Goal: Contribute content: Contribute content

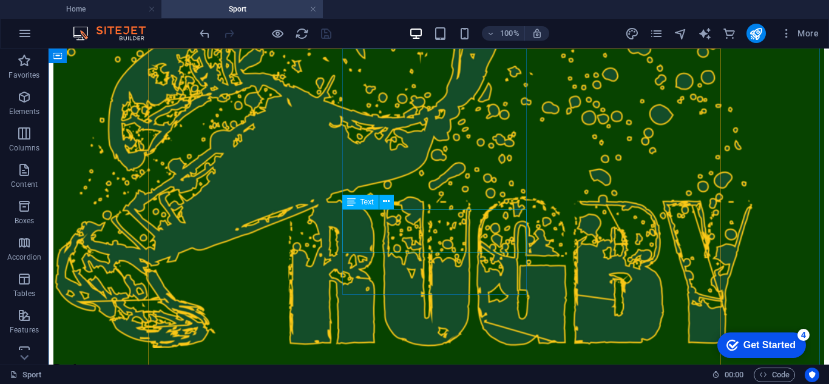
scroll to position [1579, 0]
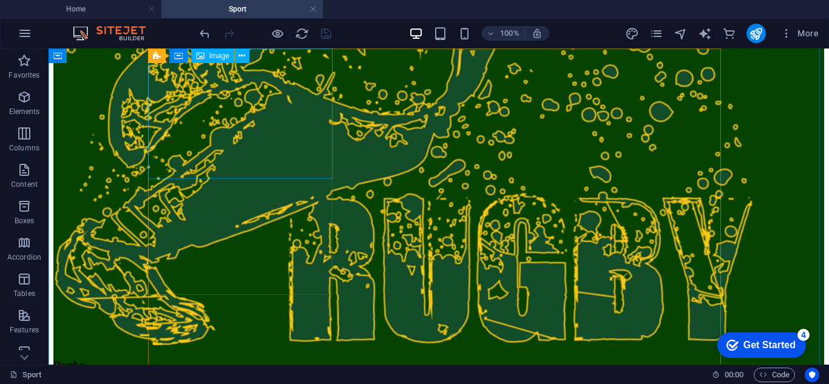
select select "%"
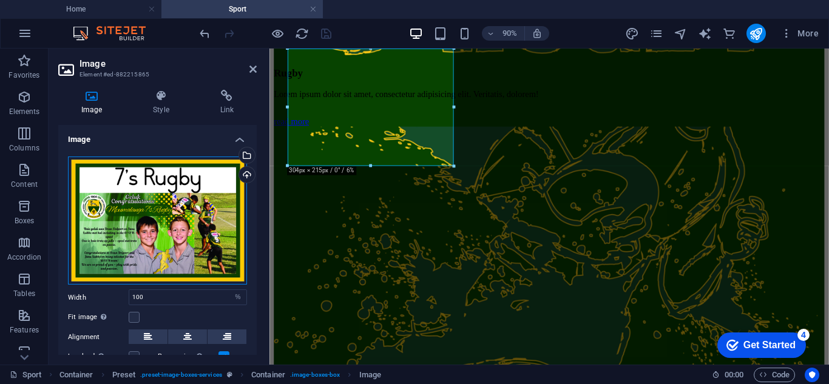
click at [171, 182] on div "Drag files here, click to choose files or select files from Files or our free s…" at bounding box center [157, 221] width 179 height 129
click at [171, 182] on body "[DOMAIN_NAME] Home Sport Favorites Elements Columns Content Boxes Accordion Tab…" at bounding box center [414, 192] width 829 height 384
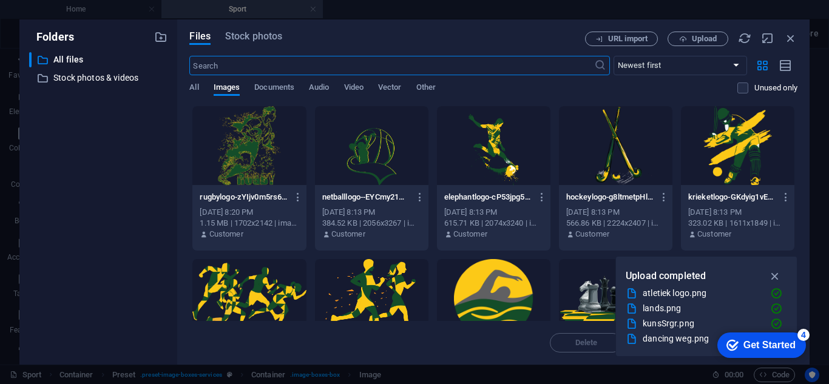
click at [256, 141] on div at bounding box center [249, 145] width 114 height 79
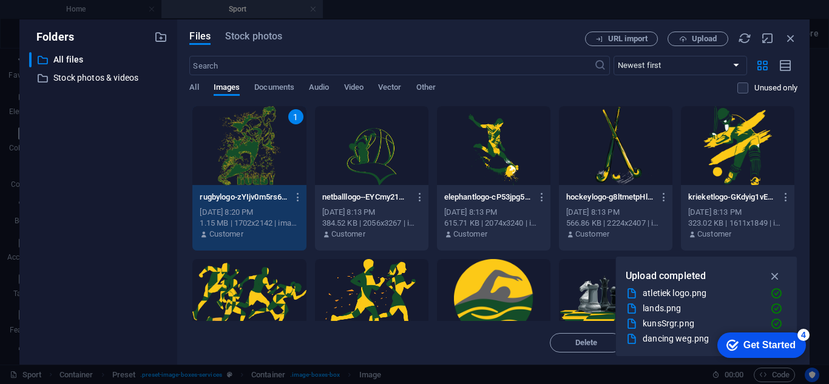
click at [260, 151] on div "1" at bounding box center [249, 145] width 114 height 79
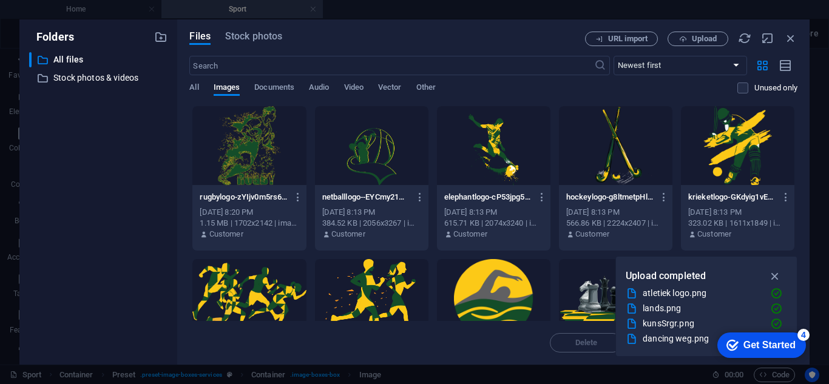
click at [260, 151] on div at bounding box center [249, 145] width 114 height 79
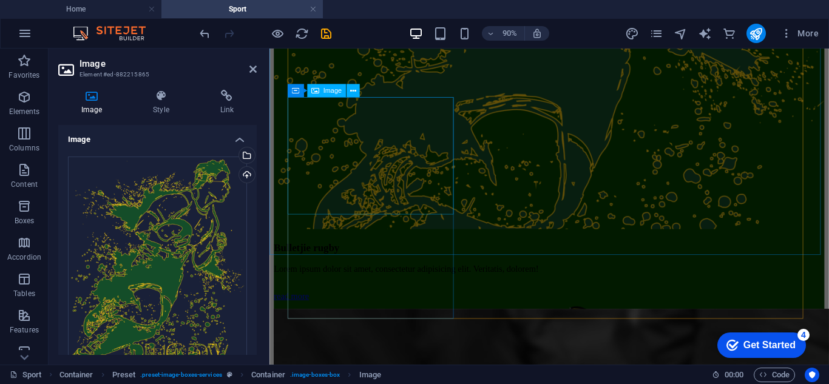
scroll to position [1872, 0]
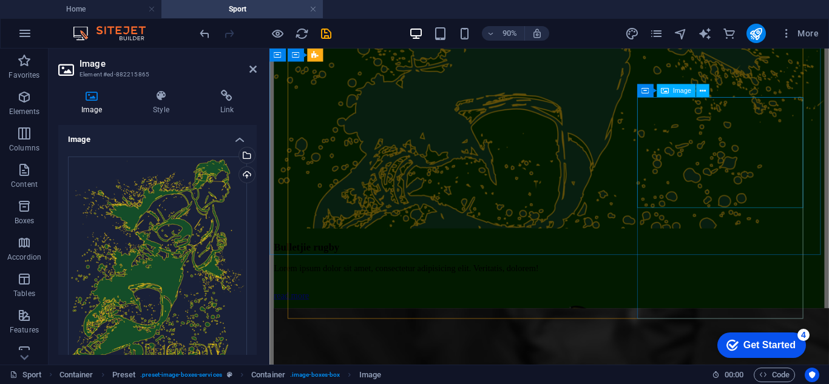
select select "%"
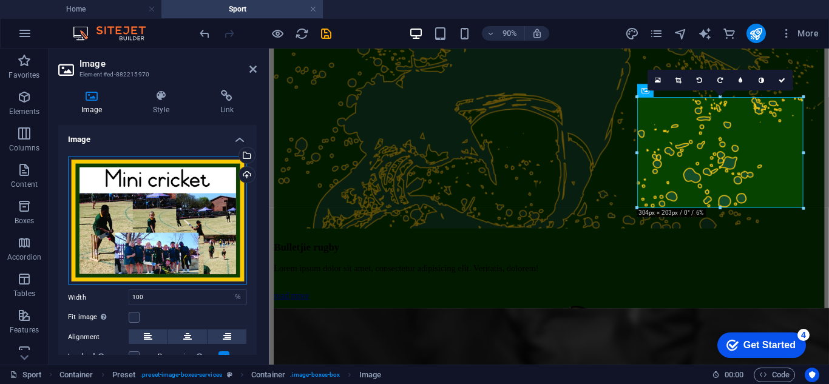
click at [129, 217] on div "Drag files here, click to choose files or select files from Files or our free s…" at bounding box center [157, 221] width 179 height 129
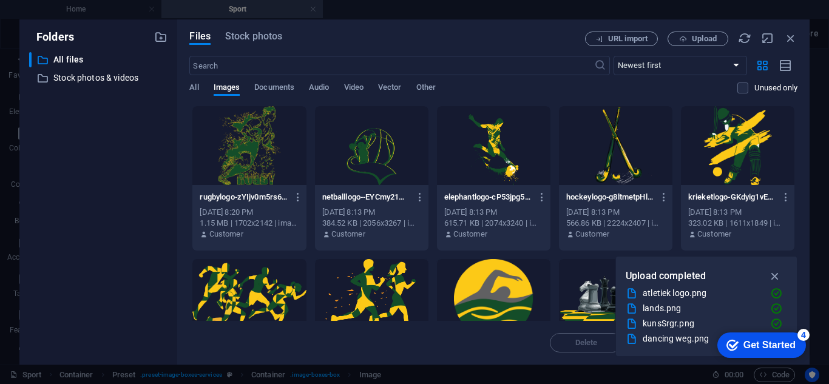
click at [722, 160] on div at bounding box center [738, 145] width 114 height 79
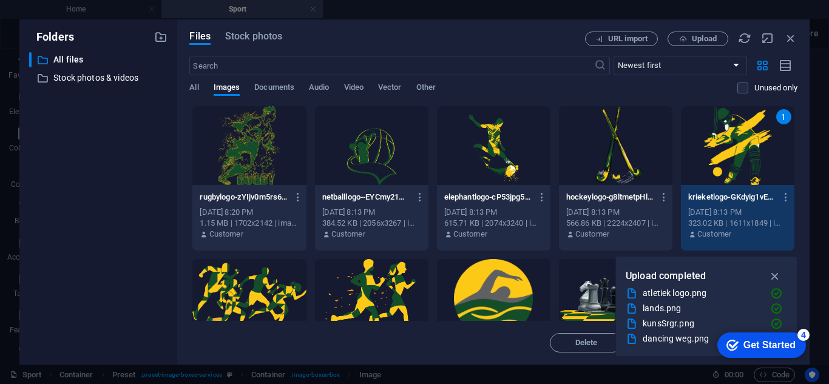
click at [722, 160] on div "1" at bounding box center [738, 145] width 114 height 79
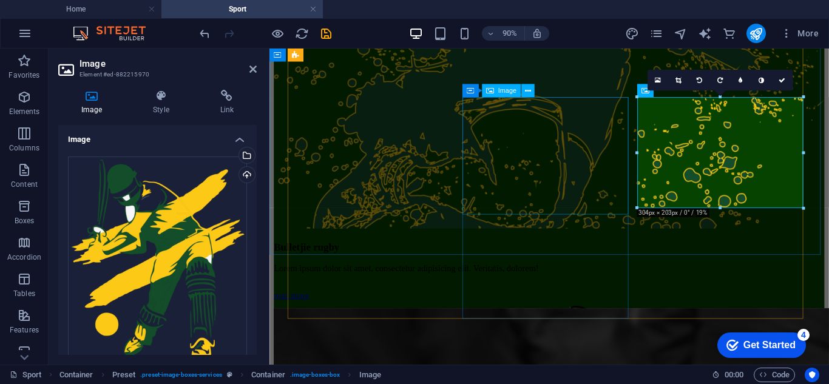
select select "%"
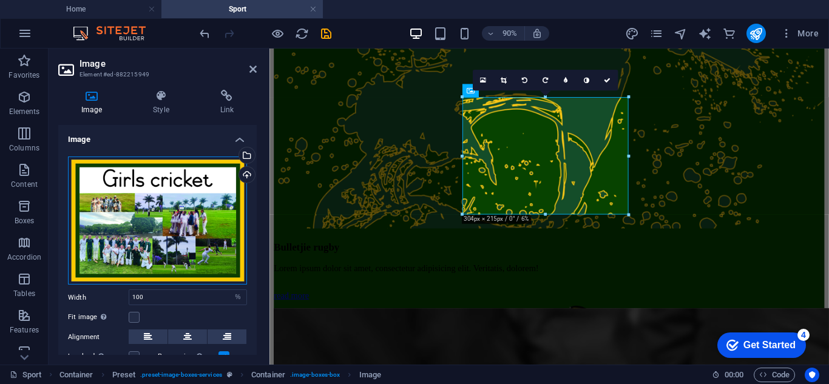
click at [152, 221] on div "Drag files here, click to choose files or select files from Files or our free s…" at bounding box center [157, 221] width 179 height 129
click at [152, 221] on body "[DOMAIN_NAME] Home Sport Favorites Elements Columns Content Boxes Accordion Tab…" at bounding box center [414, 192] width 829 height 384
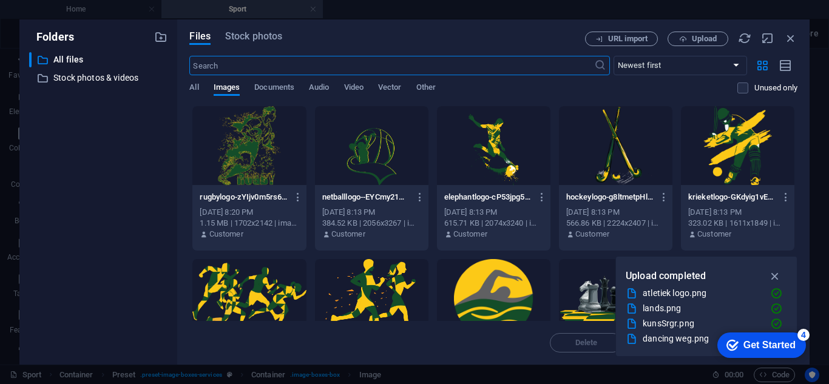
click at [733, 161] on div at bounding box center [738, 145] width 114 height 79
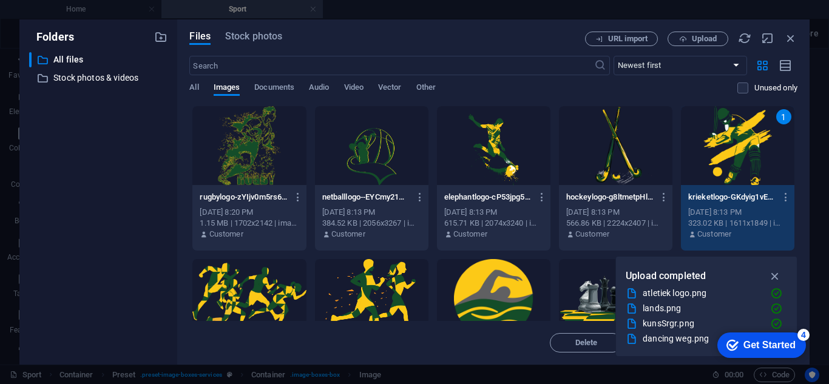
click at [733, 161] on div "1" at bounding box center [738, 145] width 114 height 79
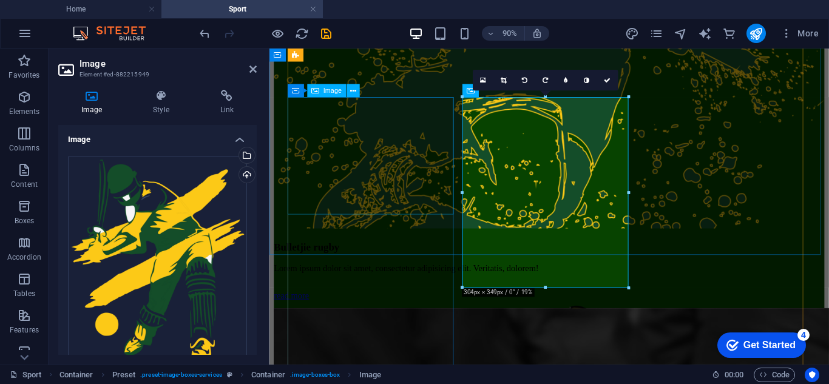
select select "%"
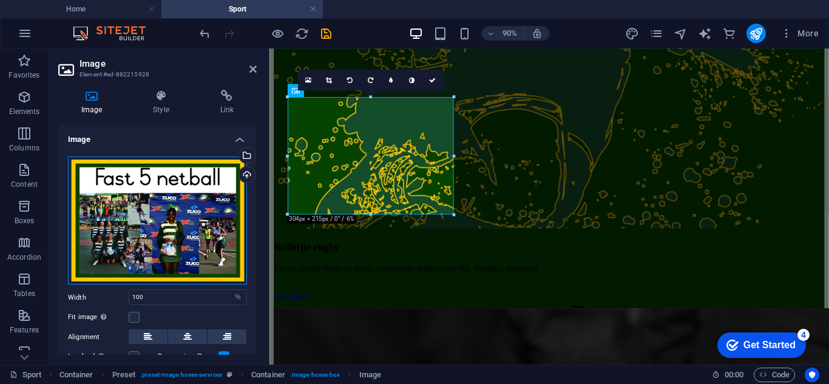
click at [158, 216] on div "Drag files here, click to choose files or select files from Files or our free s…" at bounding box center [157, 221] width 179 height 129
click at [158, 216] on body "[DOMAIN_NAME] Home Sport Favorites Elements Columns Content Boxes Accordion Tab…" at bounding box center [414, 192] width 829 height 384
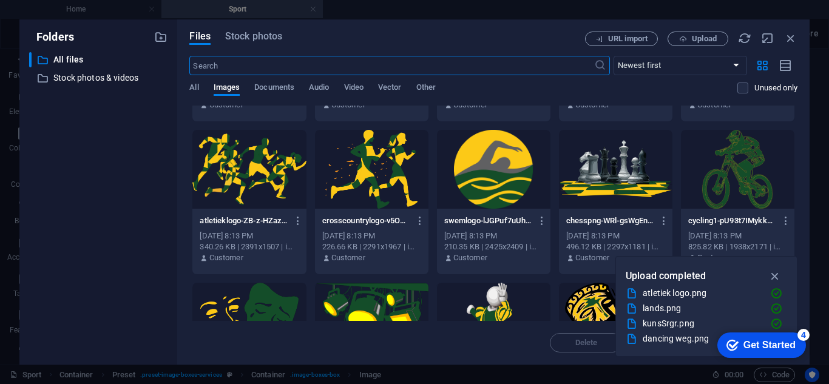
scroll to position [0, 0]
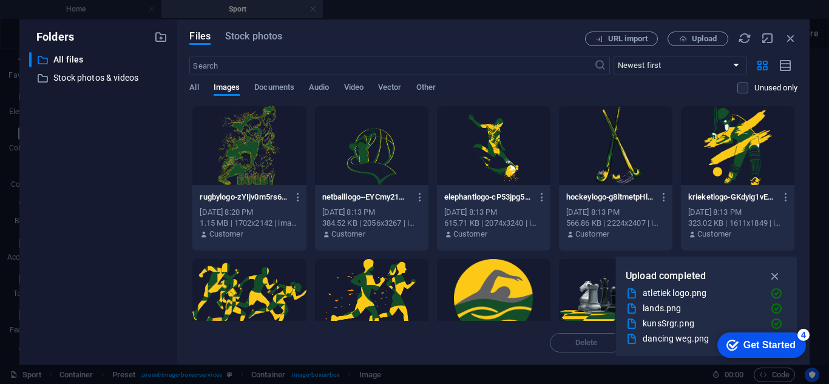
click at [365, 148] on div at bounding box center [372, 145] width 114 height 79
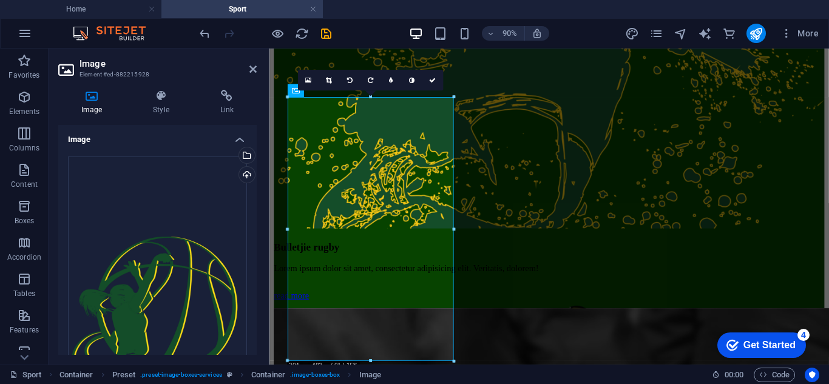
click at [200, 63] on h2 "Image" at bounding box center [168, 63] width 177 height 11
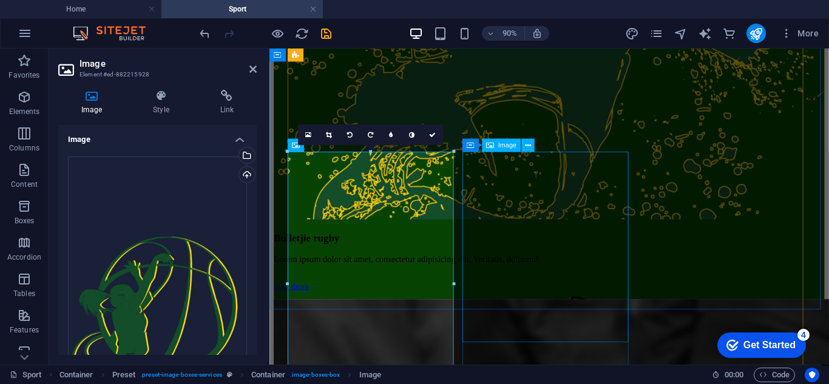
scroll to position [1812, 0]
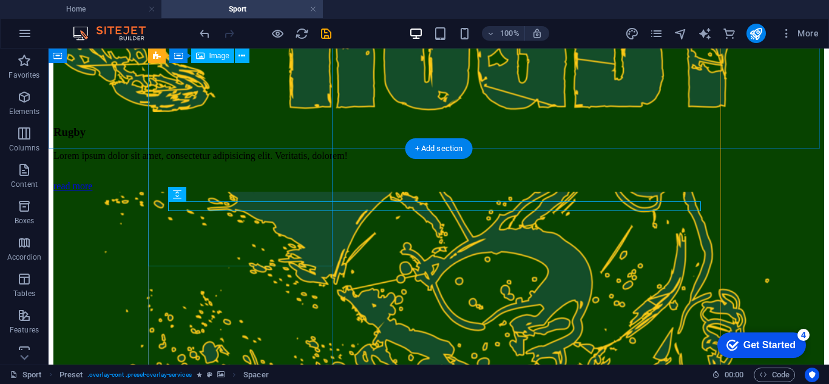
scroll to position [2002, 0]
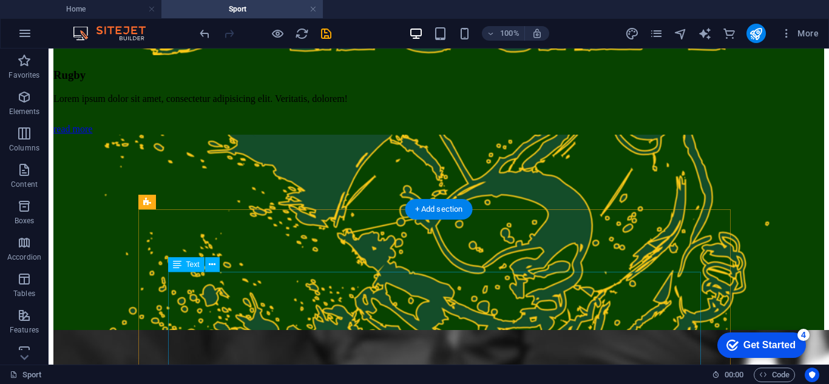
scroll to position [1941, 0]
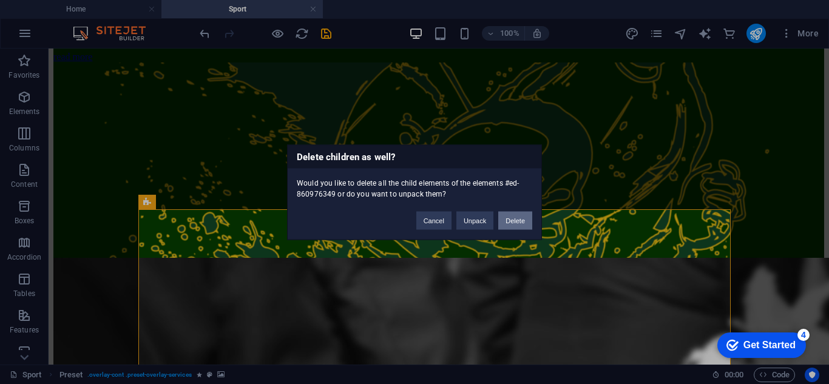
click at [504, 219] on button "Delete" at bounding box center [515, 220] width 34 height 18
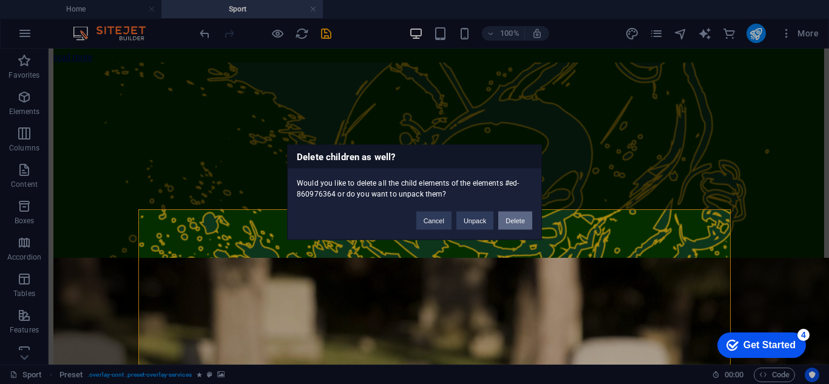
click at [506, 218] on button "Delete" at bounding box center [515, 220] width 34 height 18
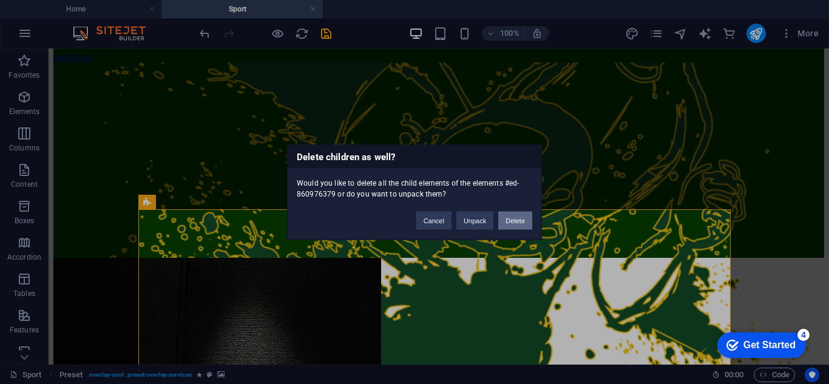
click at [518, 216] on button "Delete" at bounding box center [515, 220] width 34 height 18
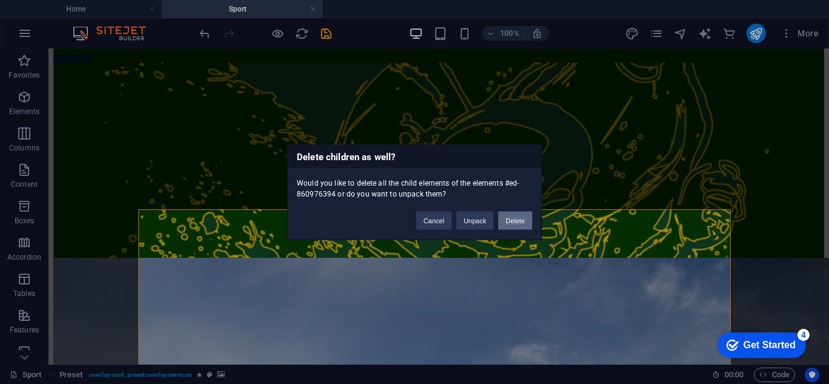
click at [513, 220] on button "Delete" at bounding box center [515, 220] width 34 height 18
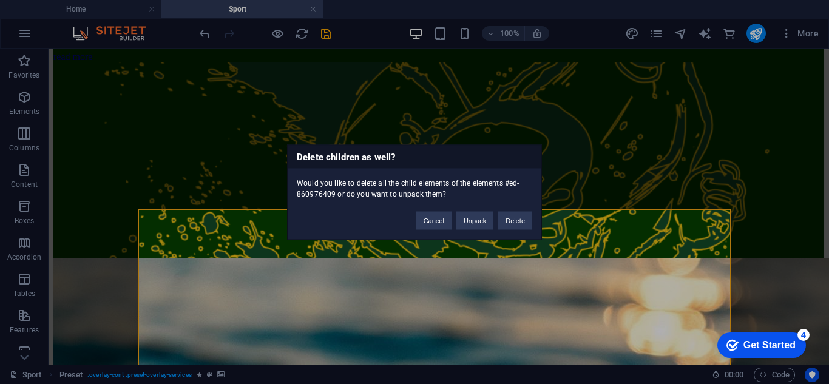
click at [513, 220] on button "Delete" at bounding box center [515, 220] width 34 height 18
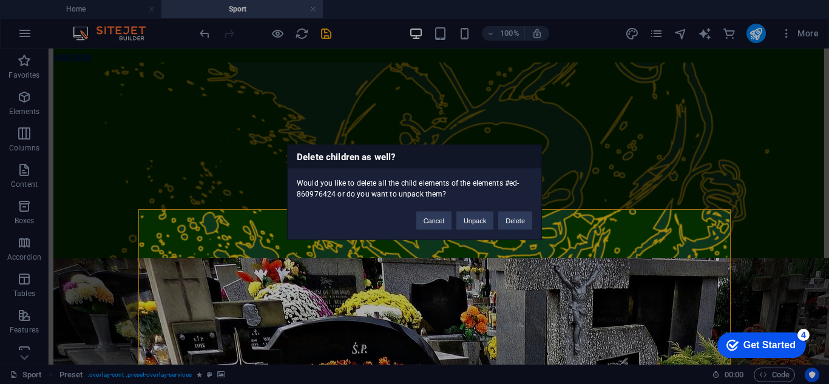
click at [513, 220] on button "Delete" at bounding box center [515, 220] width 34 height 18
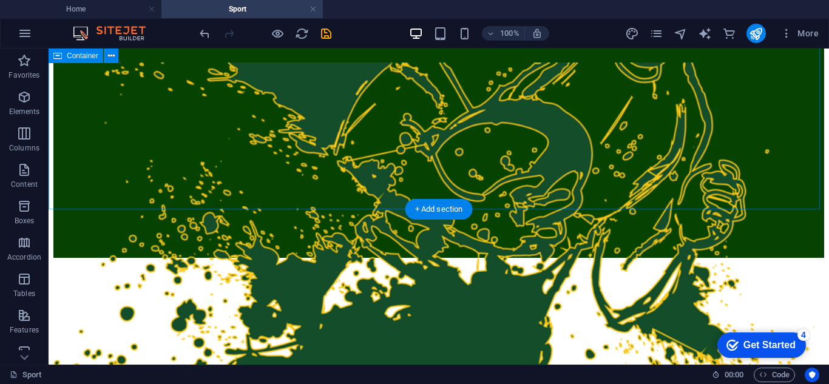
click at [76, 59] on span "Container" at bounding box center [83, 55] width 32 height 7
select select "px"
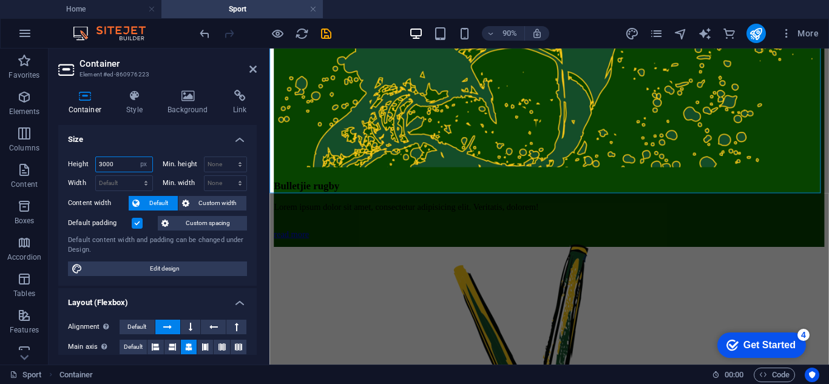
drag, startPoint x: 127, startPoint y: 163, endPoint x: 87, endPoint y: 163, distance: 40.1
click at [87, 163] on div "Height 3000 Default px rem % vh vw" at bounding box center [110, 165] width 85 height 16
type input "4000"
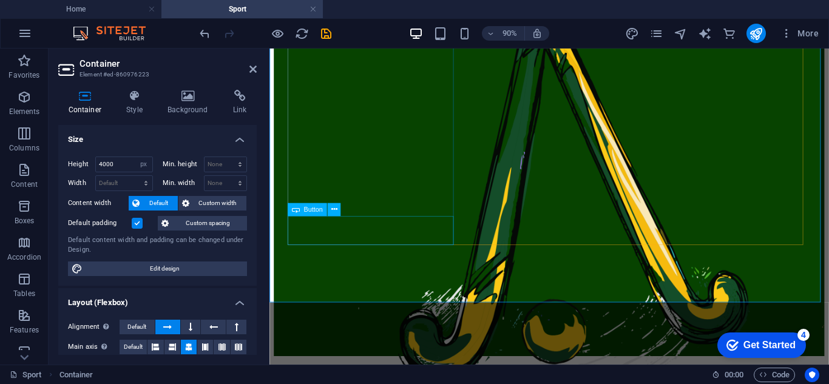
scroll to position [2123, 0]
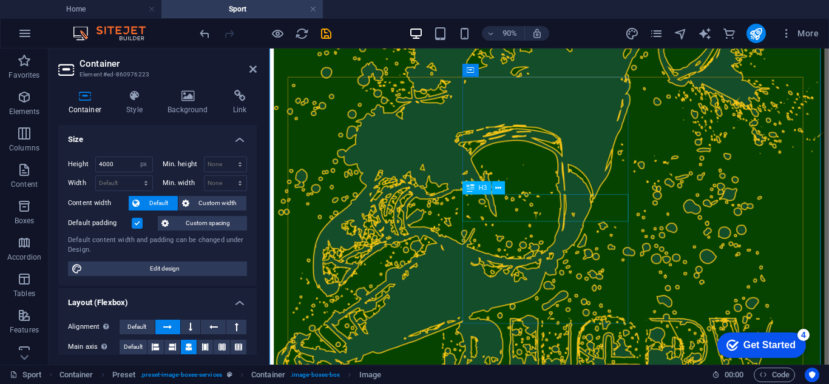
scroll to position [1152, 0]
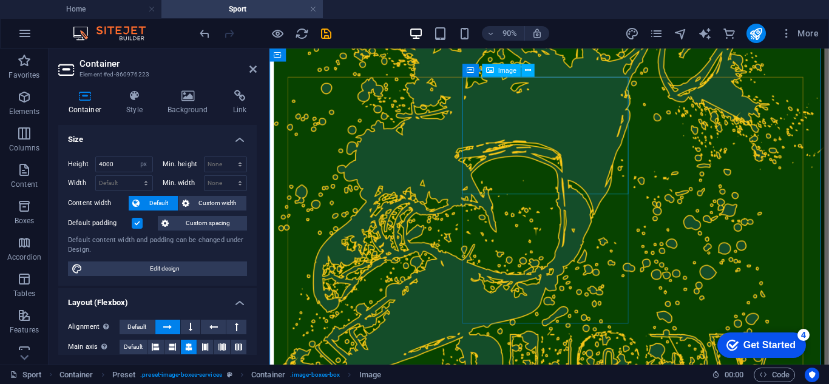
select select "%"
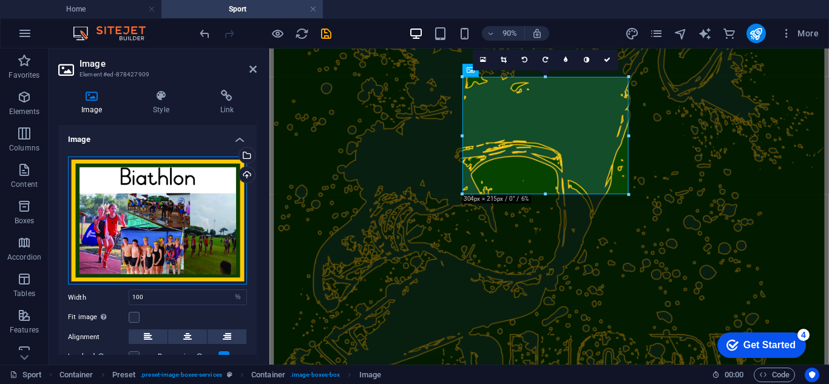
click at [166, 194] on div "Drag files here, click to choose files or select files from Files or our free s…" at bounding box center [157, 221] width 179 height 129
click at [166, 194] on body "[DOMAIN_NAME] Home Sport Favorites Elements Columns Content Boxes Accordion Tab…" at bounding box center [414, 192] width 829 height 384
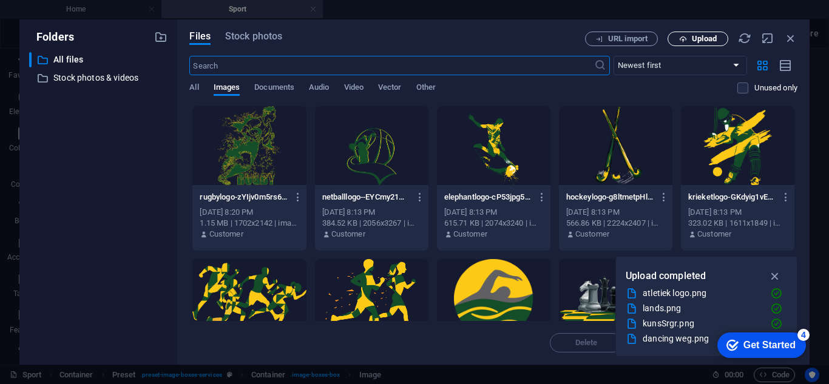
click at [687, 38] on span "Upload" at bounding box center [698, 39] width 50 height 8
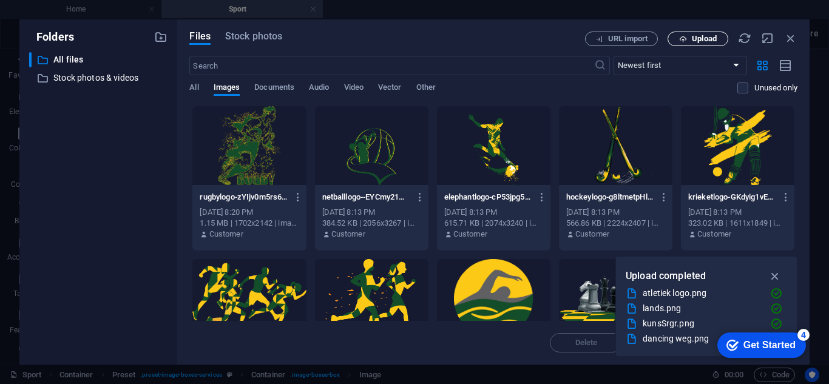
click at [685, 41] on icon "button" at bounding box center [683, 39] width 8 height 8
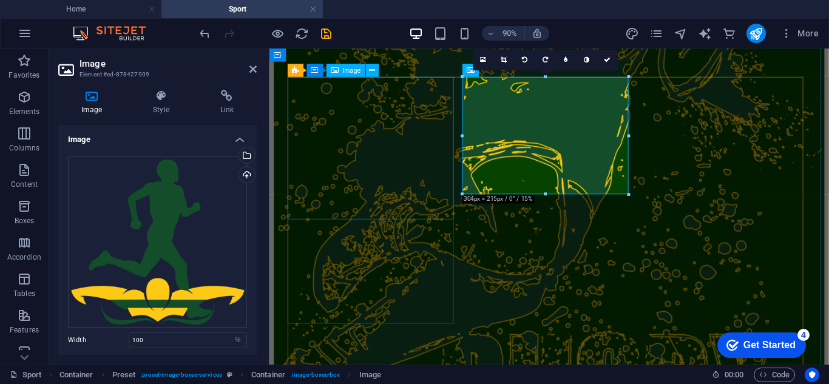
scroll to position [1141, 0]
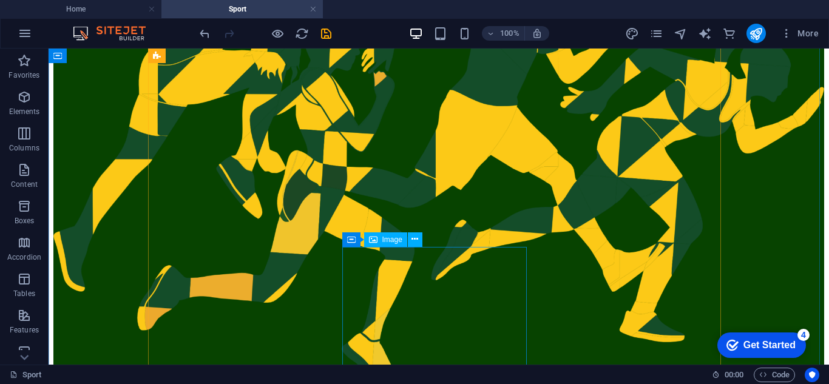
scroll to position [364, 0]
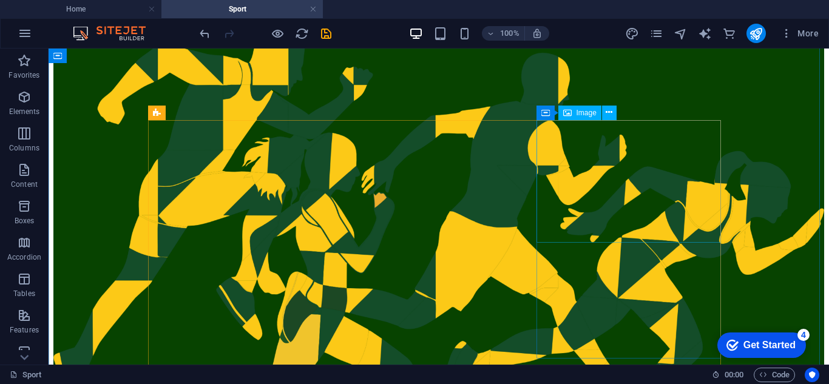
select select "%"
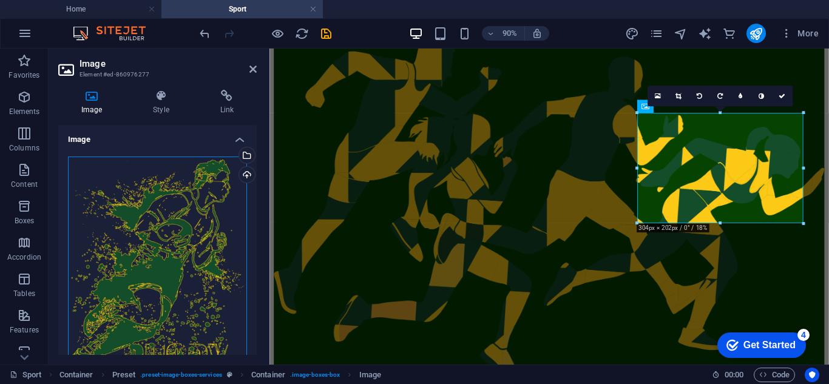
click at [186, 250] on div "Drag files here, click to choose files or select files from Files or our free s…" at bounding box center [157, 268] width 179 height 223
click at [186, 250] on body "[DOMAIN_NAME] Home Sport Favorites Elements Columns Content Boxes Accordion Tab…" at bounding box center [414, 192] width 829 height 384
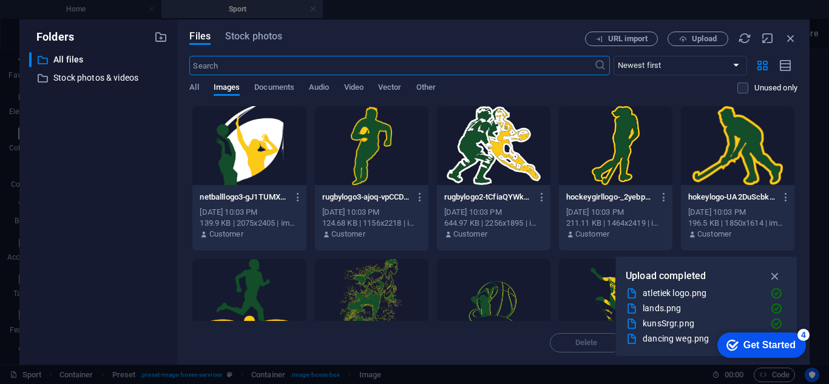
click at [489, 138] on div at bounding box center [494, 145] width 114 height 79
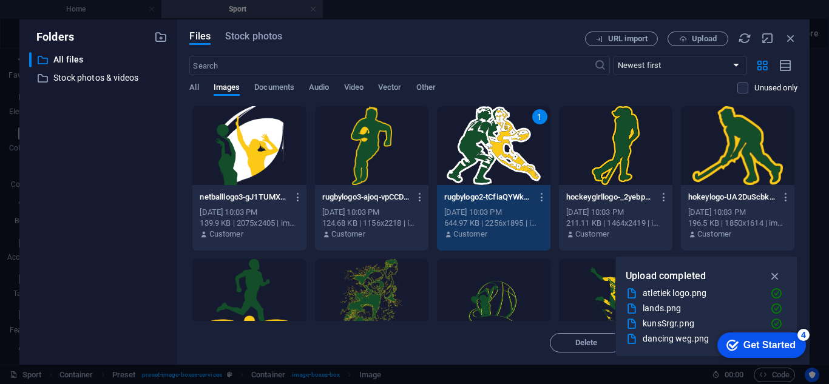
click at [515, 157] on div "1" at bounding box center [494, 145] width 114 height 79
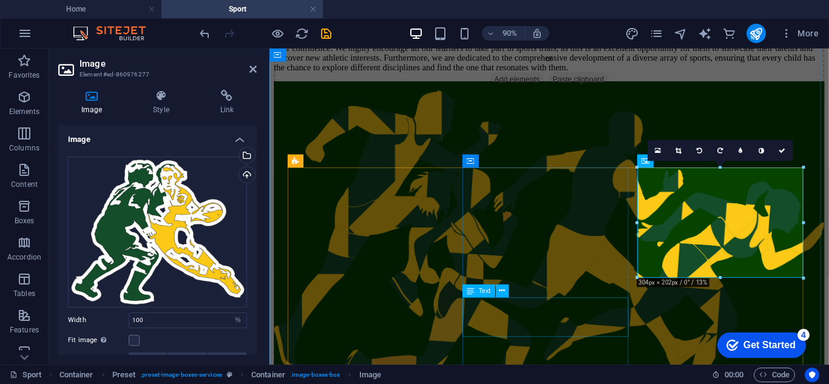
scroll to position [0, 0]
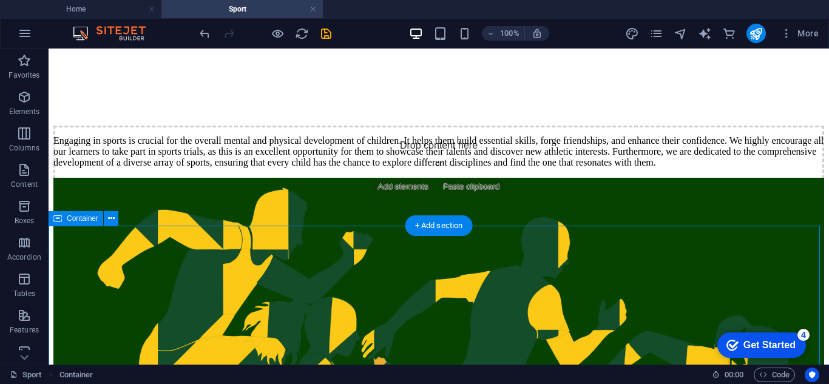
scroll to position [243, 0]
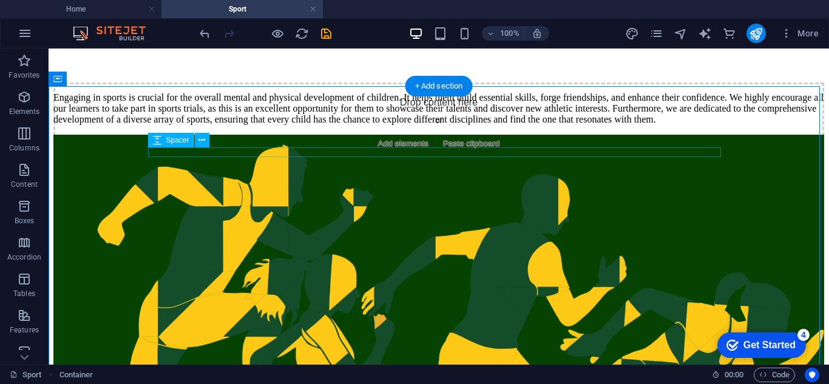
click at [492, 144] on div at bounding box center [438, 140] width 771 height 10
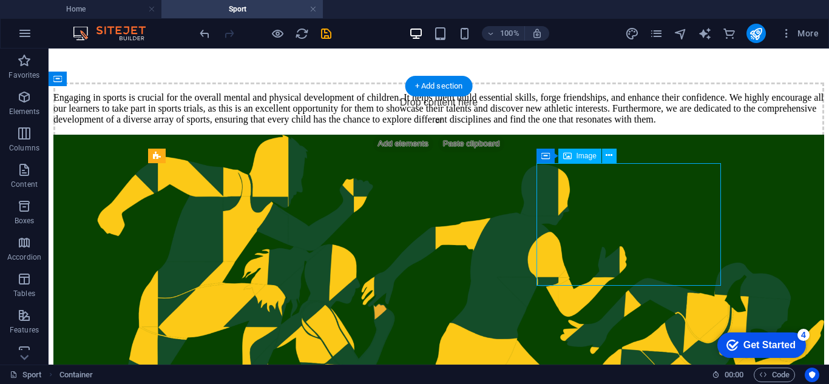
select select "%"
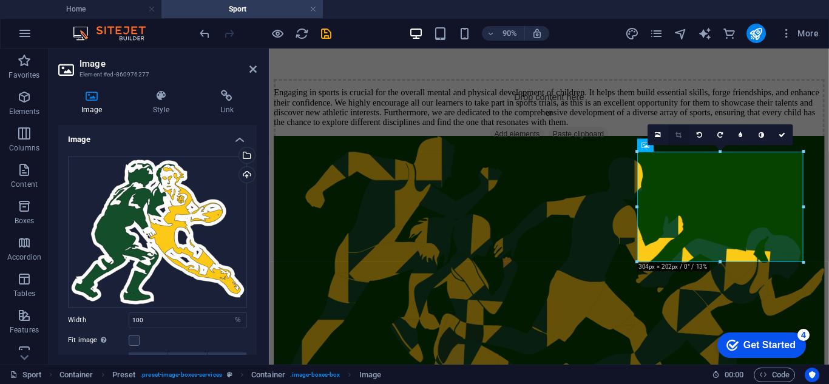
click at [677, 135] on icon at bounding box center [679, 135] width 6 height 7
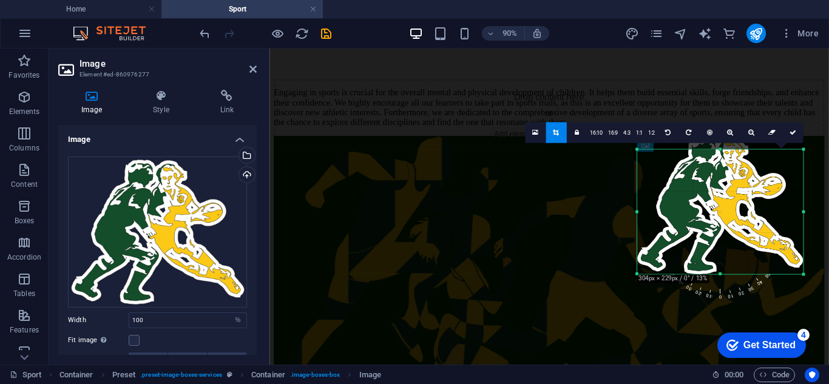
drag, startPoint x: 806, startPoint y: 263, endPoint x: 608, endPoint y: 252, distance: 198.9
click at [817, 278] on div "Drag here to replace the existing content. Press “Ctrl” if you want to create a…" at bounding box center [550, 97] width 560 height 535
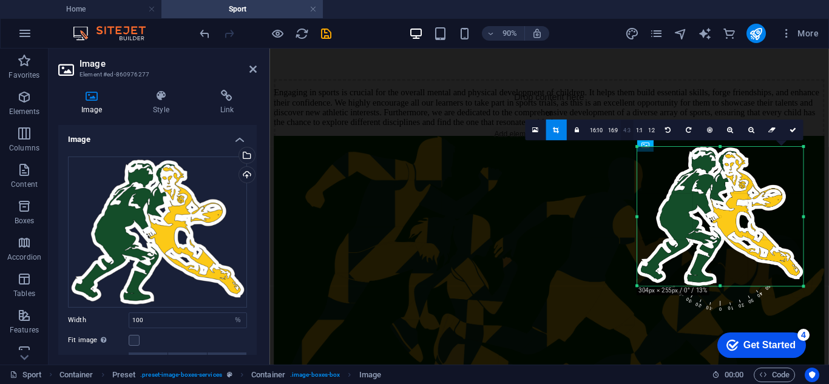
drag, startPoint x: 638, startPoint y: 151, endPoint x: 629, endPoint y: 134, distance: 19.8
click at [637, 147] on div "180 170 160 150 140 130 120 110 100 90 80 70 60 50 40 30 20 10 0 -10 -20 -30 -4…" at bounding box center [720, 217] width 166 height 140
click at [792, 129] on icon at bounding box center [792, 130] width 7 height 7
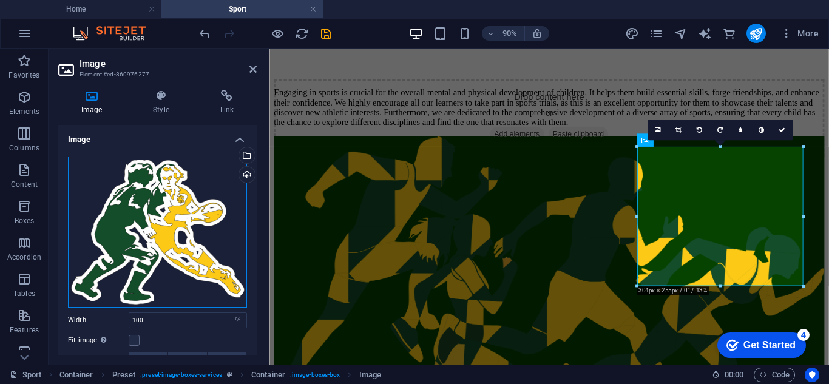
click at [176, 218] on div "Drag files here, click to choose files or select files from Files or our free s…" at bounding box center [157, 232] width 179 height 151
click at [176, 218] on body "[DOMAIN_NAME] Home Sport Favorites Elements Columns Content Boxes Accordion Tab…" at bounding box center [414, 192] width 829 height 384
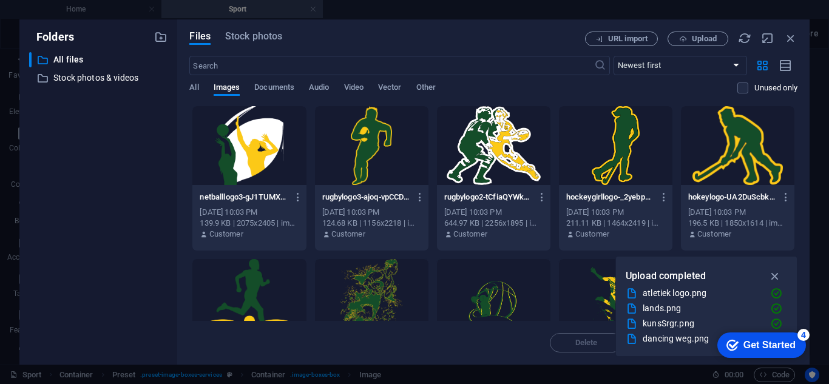
click at [372, 140] on div at bounding box center [372, 145] width 114 height 79
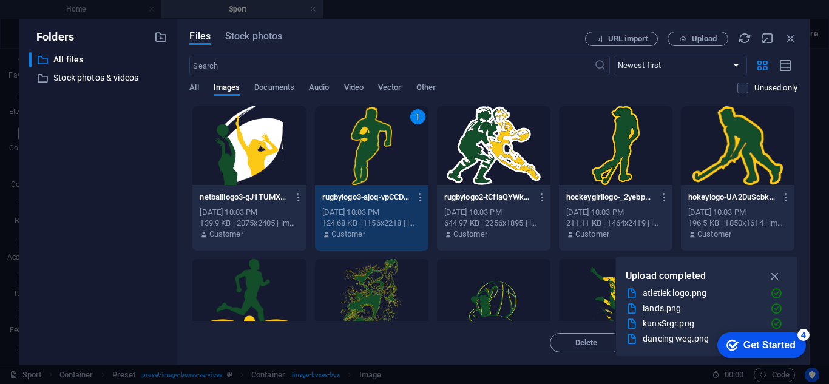
click at [369, 142] on div "1" at bounding box center [372, 145] width 114 height 79
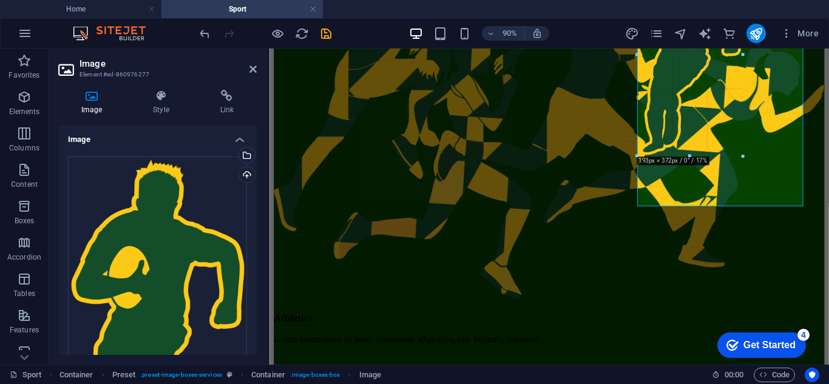
scroll to position [452, 0]
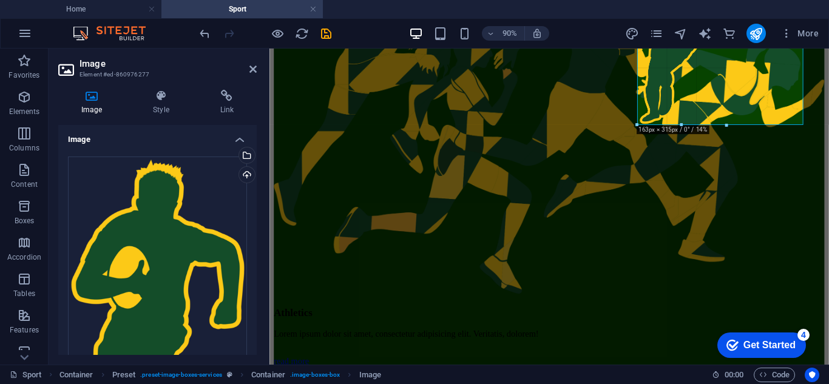
drag, startPoint x: 638, startPoint y: 271, endPoint x: 502, endPoint y: 13, distance: 291.7
select select "px"
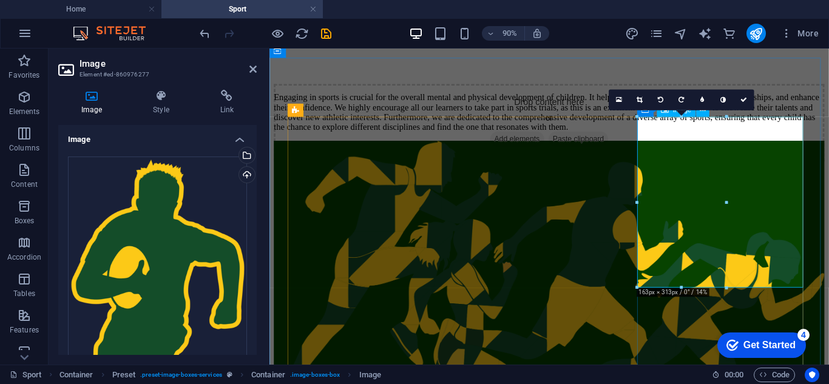
scroll to position [270, 0]
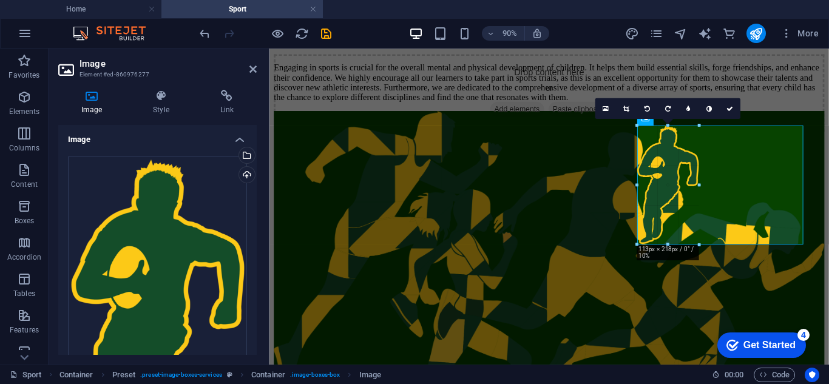
drag, startPoint x: 636, startPoint y: 288, endPoint x: 667, endPoint y: 227, distance: 68.4
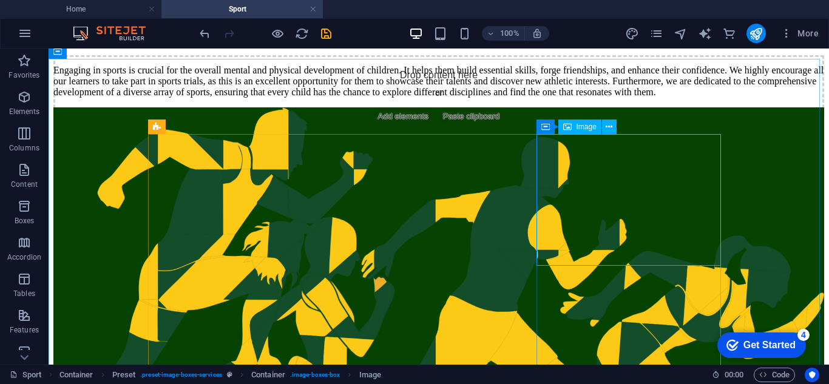
click at [579, 130] on span "Image" at bounding box center [587, 126] width 20 height 7
click at [547, 129] on icon at bounding box center [546, 127] width 8 height 15
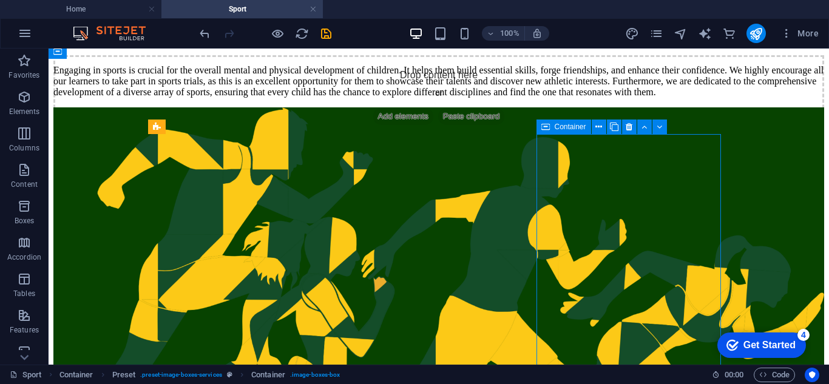
click at [560, 127] on span "Container" at bounding box center [571, 126] width 32 height 7
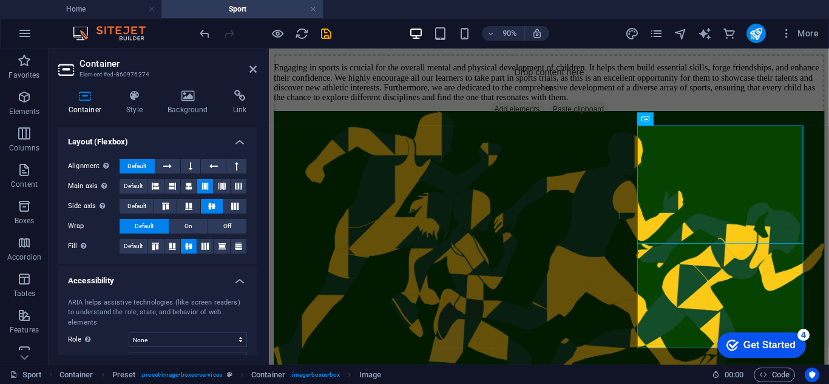
scroll to position [182, 0]
click at [169, 166] on icon at bounding box center [167, 165] width 8 height 15
click at [189, 246] on icon at bounding box center [188, 246] width 7 height 15
click at [221, 185] on icon at bounding box center [222, 185] width 7 height 15
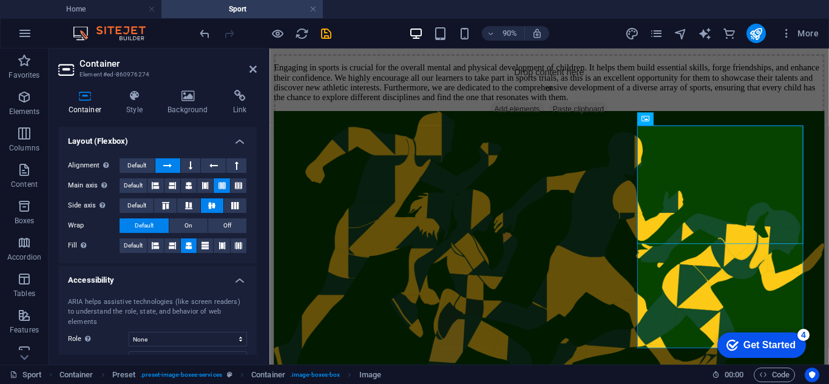
click at [221, 185] on icon at bounding box center [222, 185] width 7 height 15
click at [219, 245] on icon at bounding box center [222, 246] width 7 height 15
click at [203, 244] on icon at bounding box center [205, 246] width 7 height 15
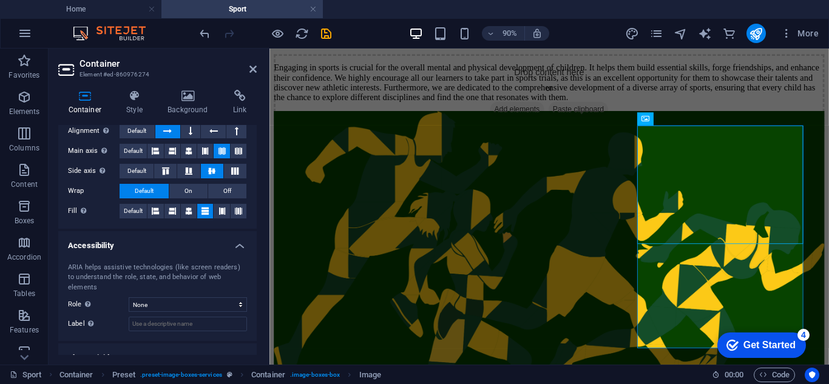
scroll to position [251, 0]
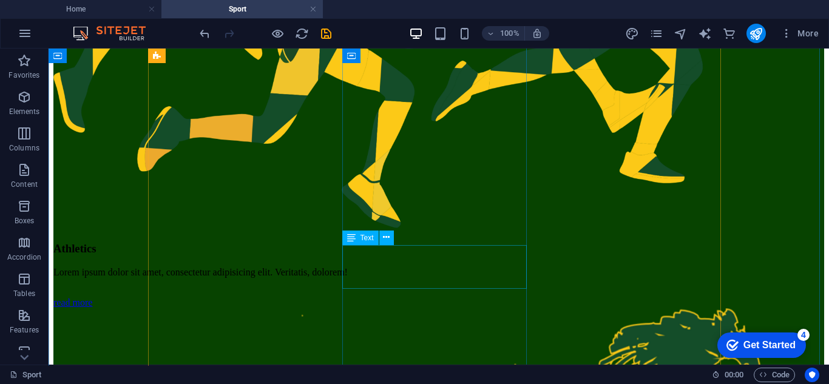
scroll to position [634, 0]
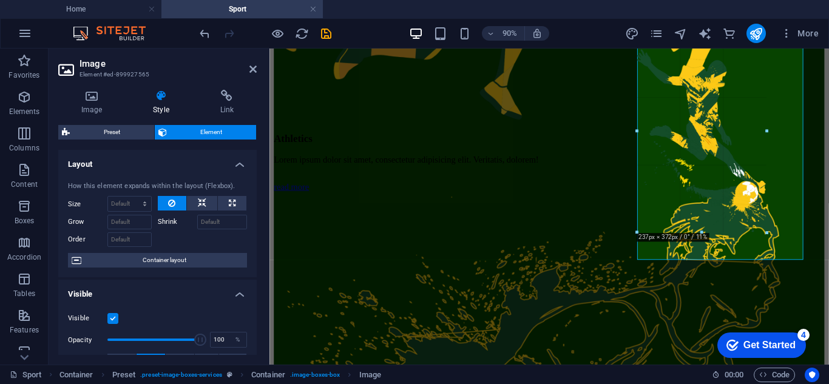
scroll to position [647, 0]
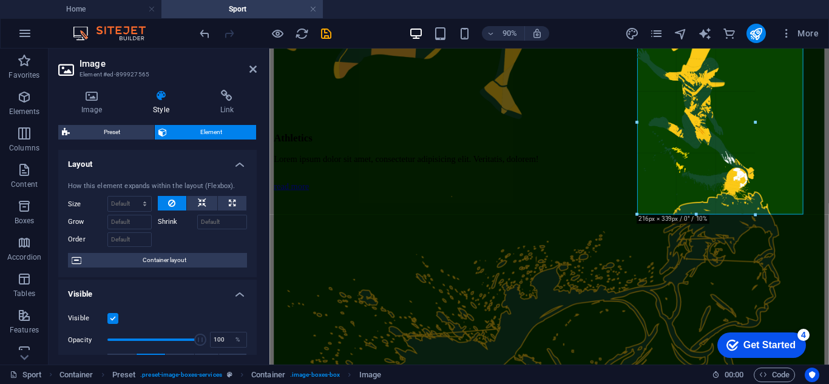
drag, startPoint x: 637, startPoint y: 288, endPoint x: 690, endPoint y: 193, distance: 109.3
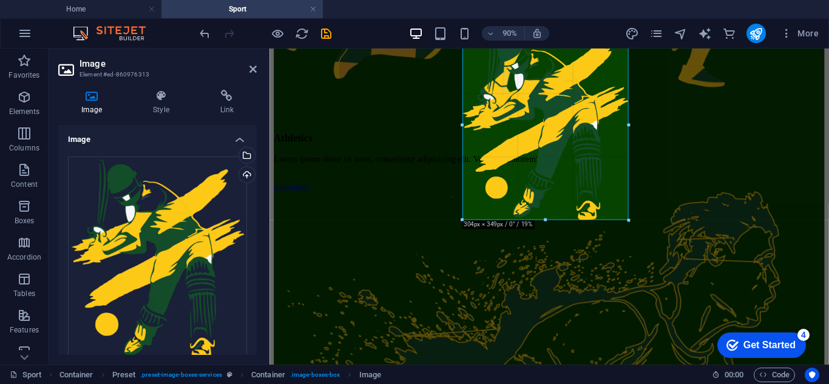
scroll to position [648, 0]
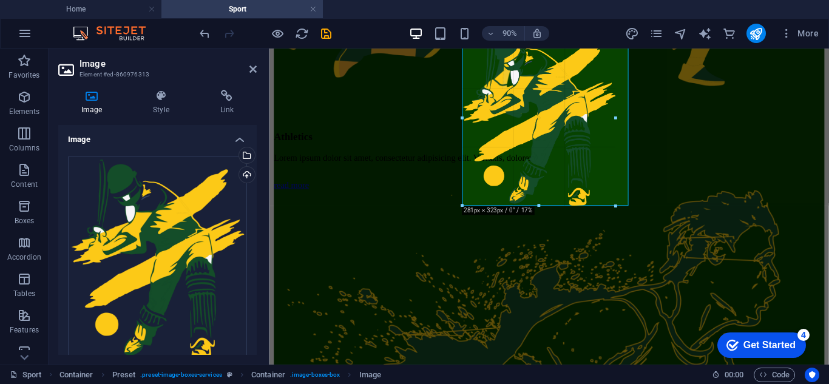
drag, startPoint x: 460, startPoint y: 218, endPoint x: 477, endPoint y: 205, distance: 20.8
select select "px"
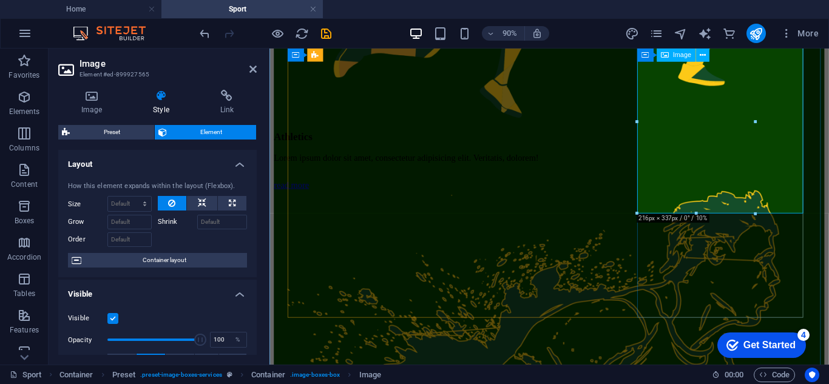
drag, startPoint x: 908, startPoint y: 261, endPoint x: 692, endPoint y: 214, distance: 221.1
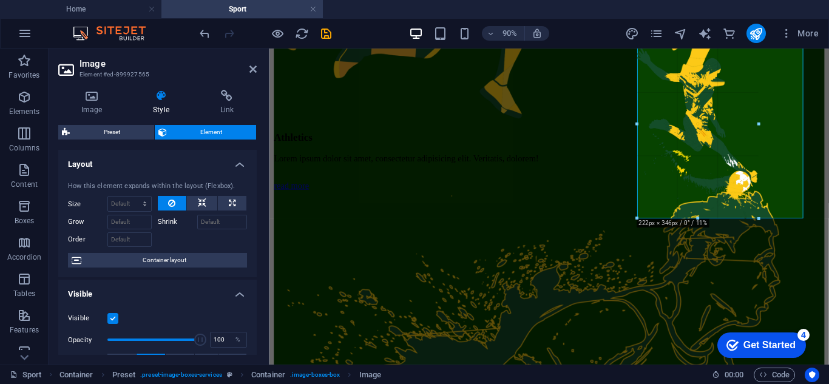
scroll to position [650, 0]
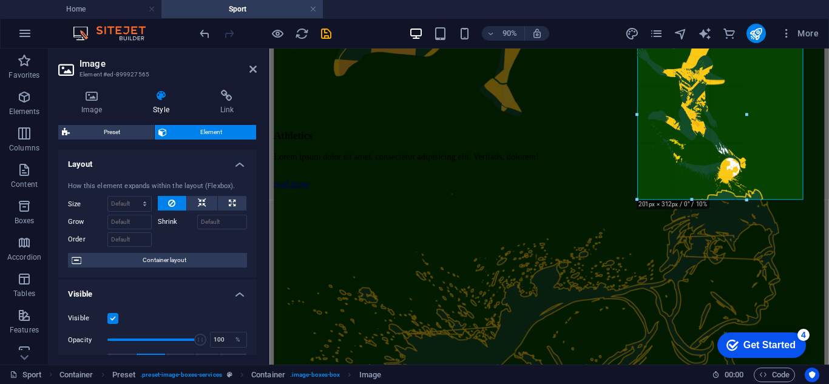
drag, startPoint x: 637, startPoint y: 218, endPoint x: 421, endPoint y: 162, distance: 223.8
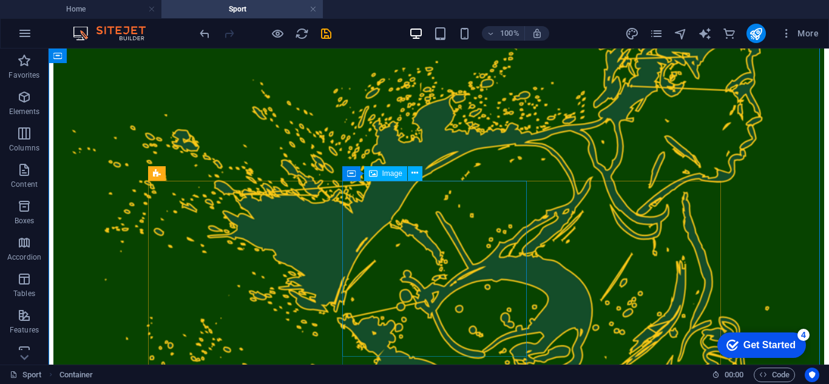
scroll to position [953, 0]
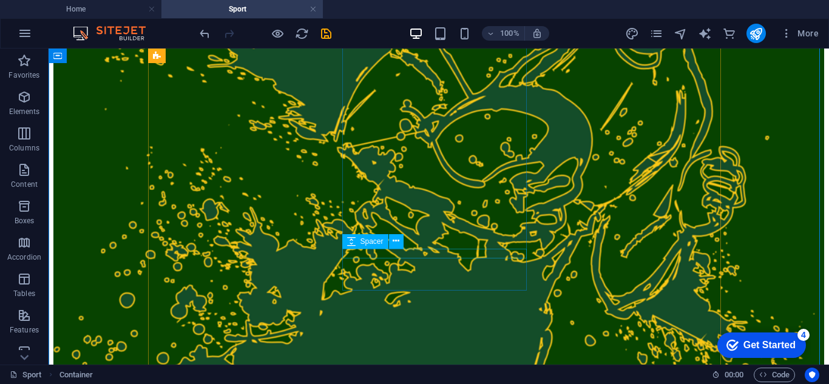
scroll to position [1135, 0]
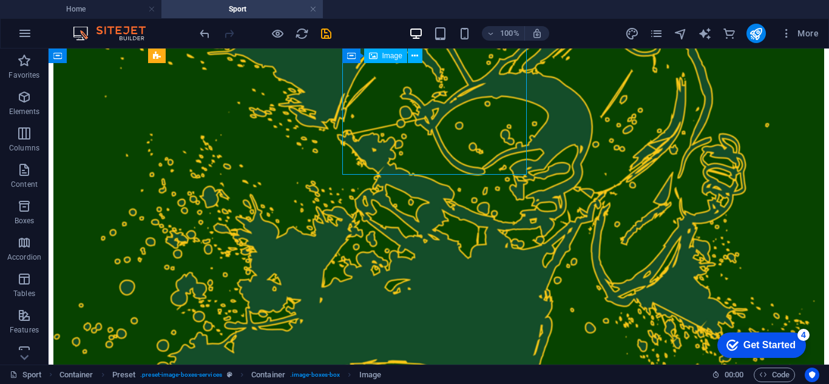
select select "%"
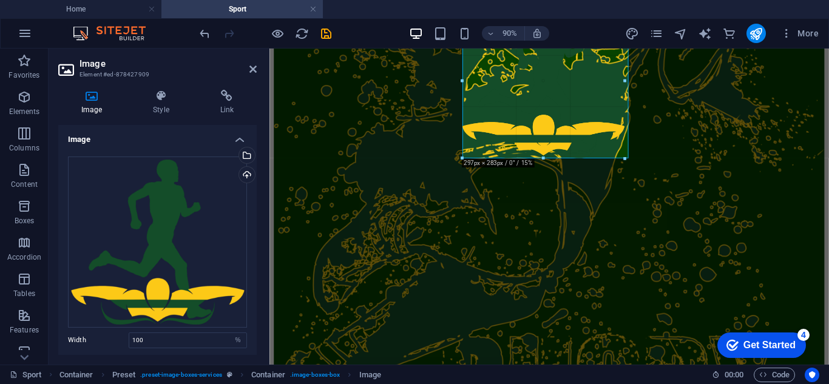
scroll to position [1142, 0]
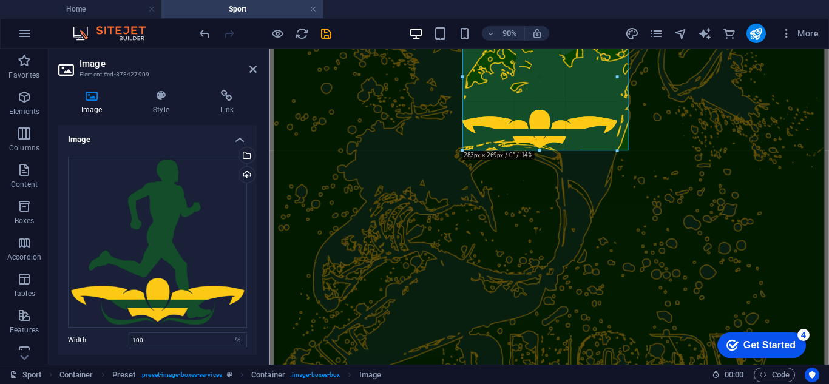
drag, startPoint x: 464, startPoint y: 161, endPoint x: 233, endPoint y: 90, distance: 242.0
type input "284"
select select "px"
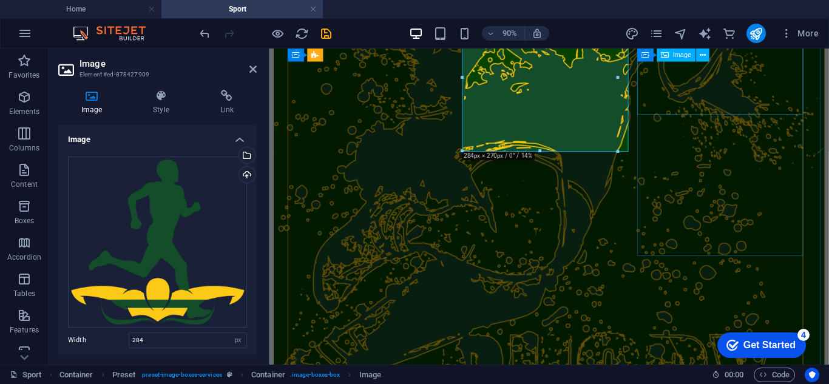
select select "%"
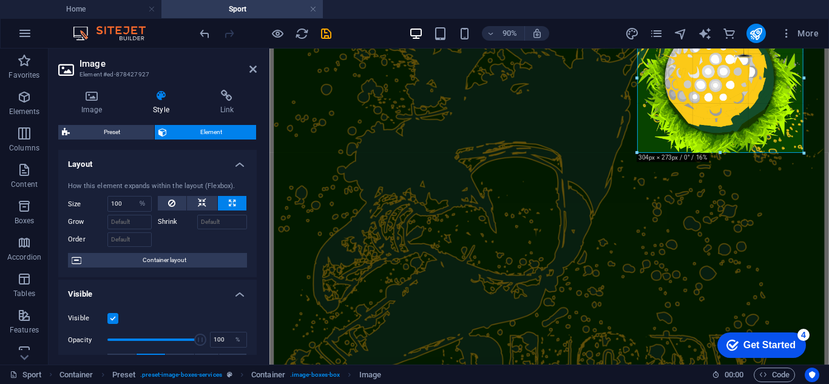
drag, startPoint x: 638, startPoint y: 114, endPoint x: 412, endPoint y: 119, distance: 226.5
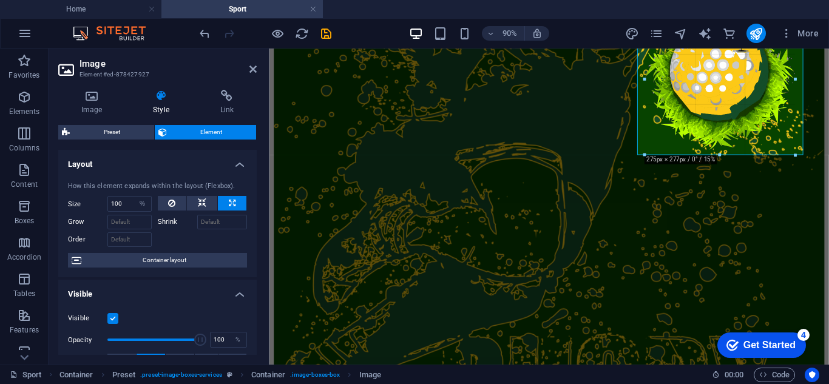
drag, startPoint x: 722, startPoint y: 115, endPoint x: 515, endPoint y: 124, distance: 207.2
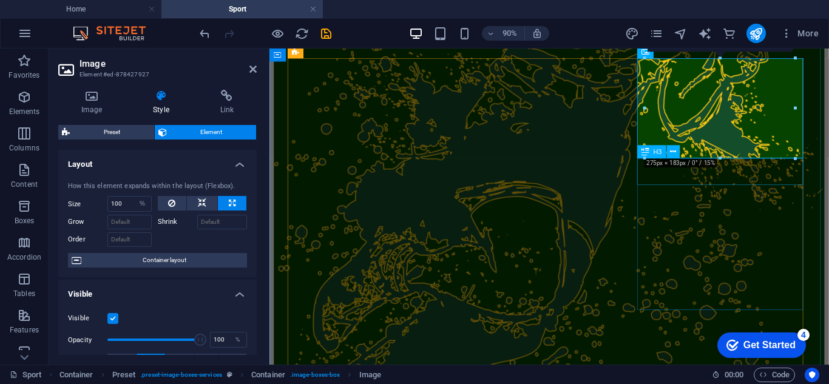
scroll to position [1081, 0]
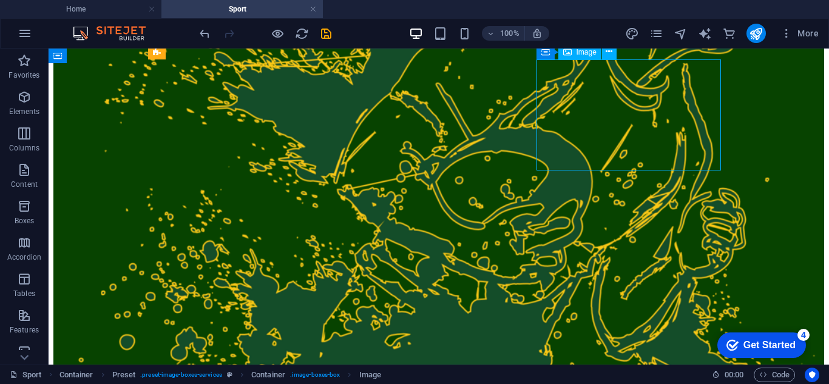
select select "%"
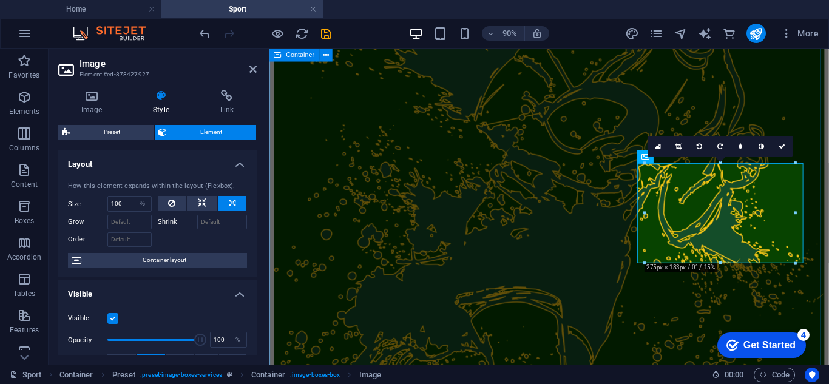
scroll to position [959, 0]
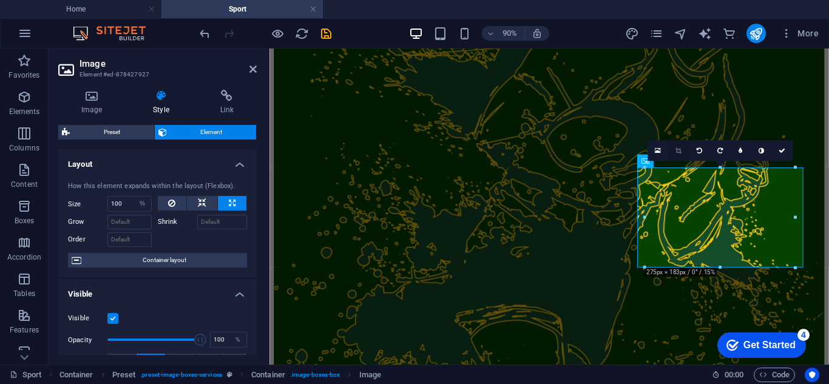
click at [678, 152] on icon at bounding box center [679, 151] width 6 height 7
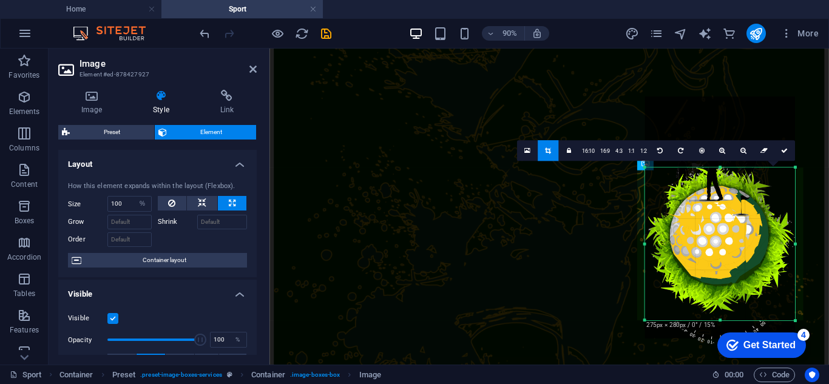
scroll to position [956, 0]
drag, startPoint x: 1427, startPoint y: 592, endPoint x: 733, endPoint y: 333, distance: 740.8
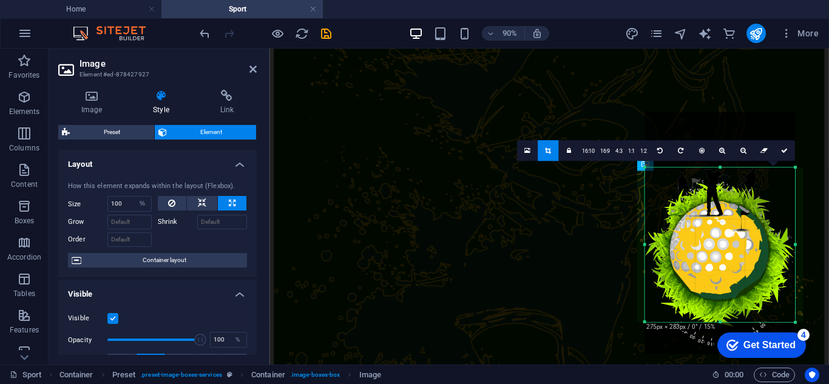
drag, startPoint x: 716, startPoint y: 215, endPoint x: 716, endPoint y: 224, distance: 9.1
click at [716, 224] on div at bounding box center [720, 233] width 151 height 242
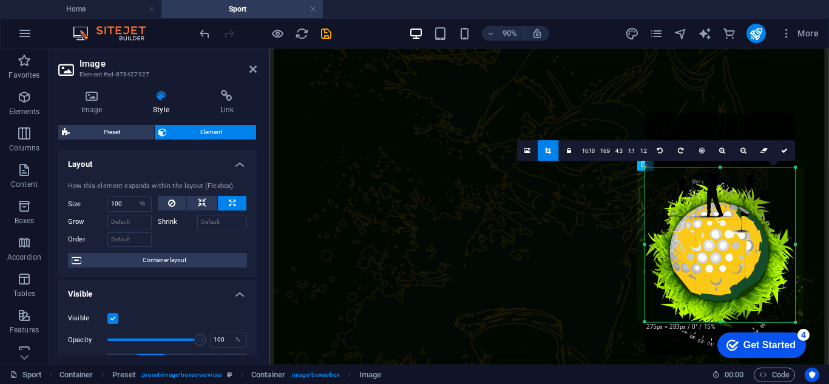
click at [710, 180] on div at bounding box center [720, 234] width 151 height 242
drag, startPoint x: 1427, startPoint y: 649, endPoint x: 719, endPoint y: 331, distance: 776.1
click at [781, 151] on icon at bounding box center [784, 151] width 7 height 7
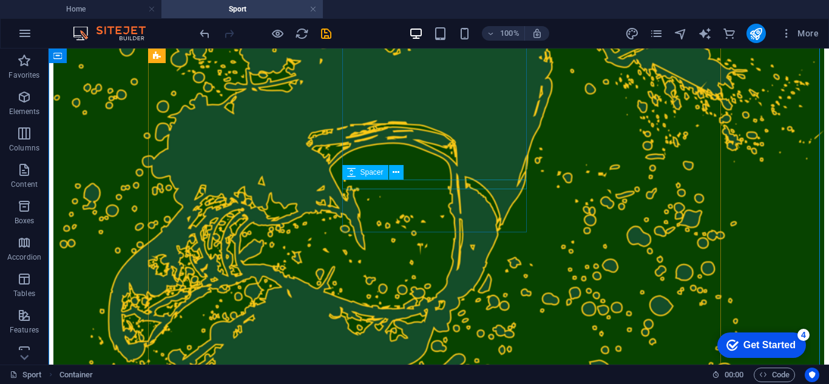
scroll to position [1379, 0]
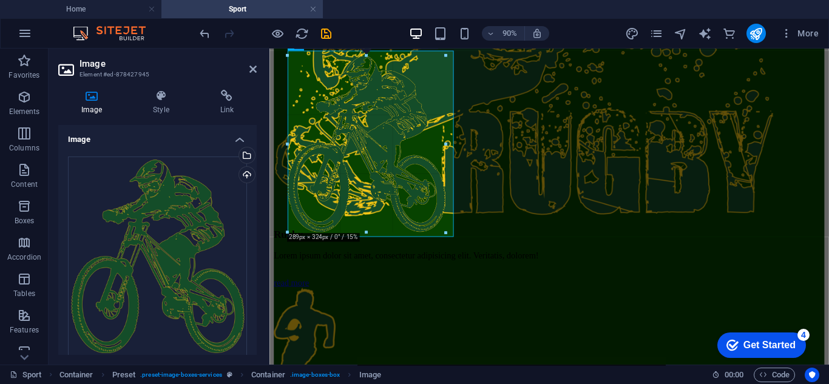
scroll to position [1391, 0]
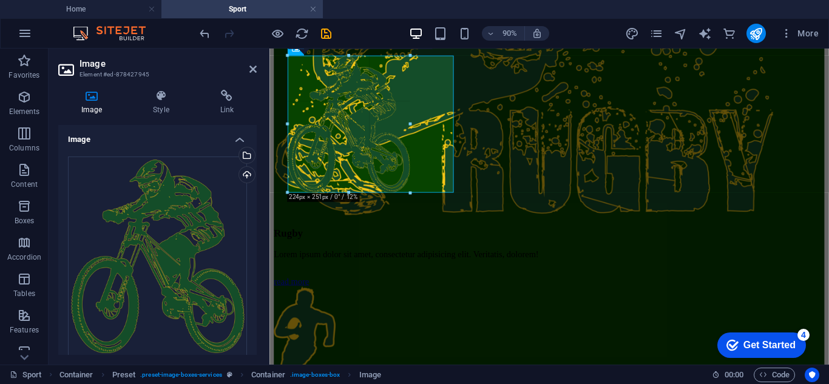
drag, startPoint x: 452, startPoint y: 241, endPoint x: 174, endPoint y: 128, distance: 300.1
select select "px"
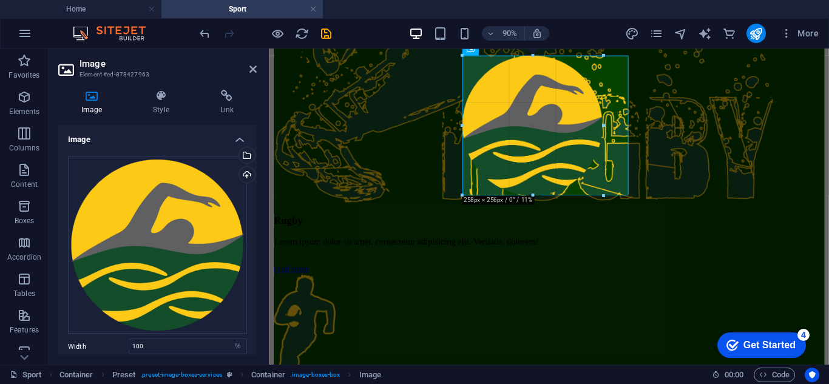
scroll to position [1406, 0]
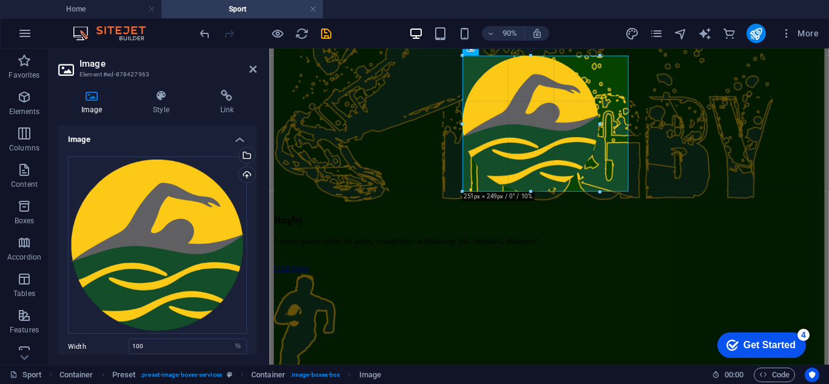
drag, startPoint x: 628, startPoint y: 220, endPoint x: 594, endPoint y: 176, distance: 55.4
select select "px"
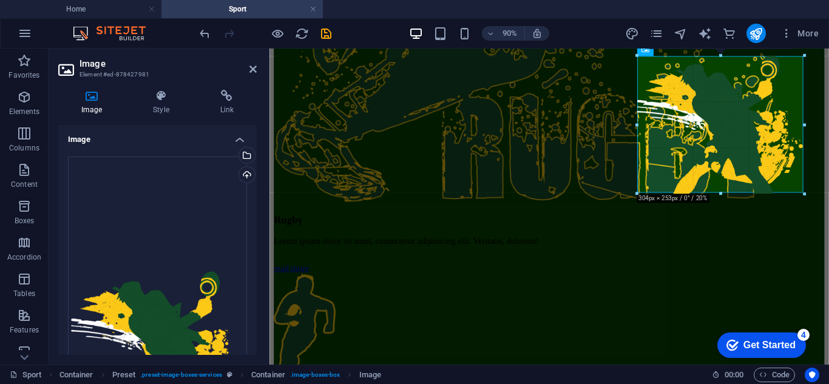
scroll to position [1405, 0]
drag, startPoint x: 500, startPoint y: 128, endPoint x: 718, endPoint y: 197, distance: 228.7
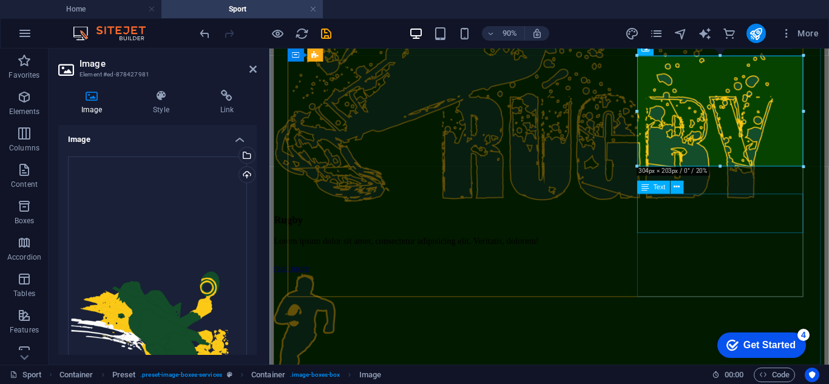
drag, startPoint x: 990, startPoint y: 217, endPoint x: 771, endPoint y: 210, distance: 218.7
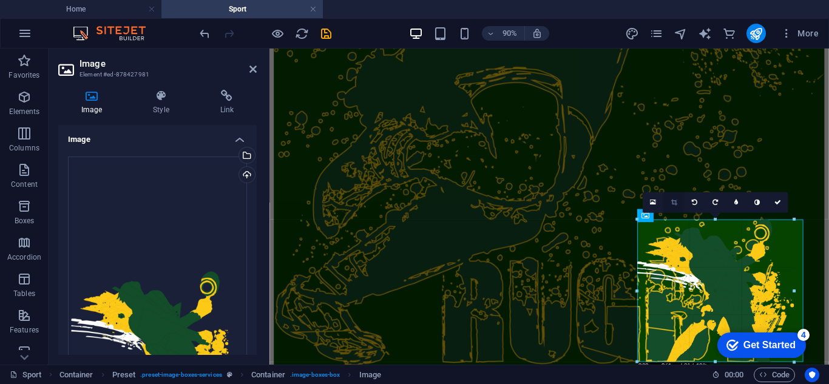
select select "px"
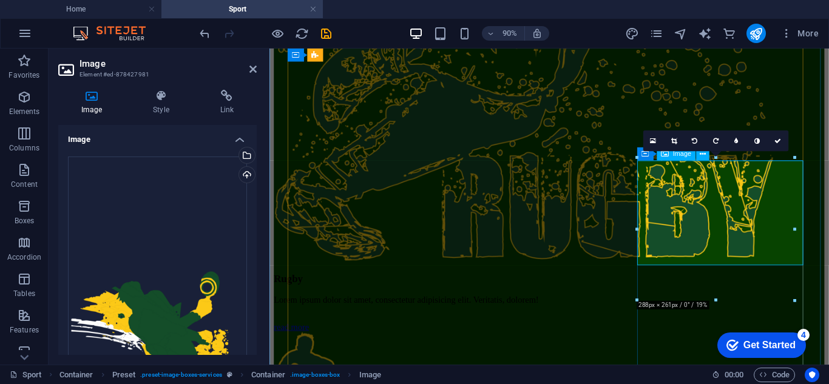
scroll to position [1345, 0]
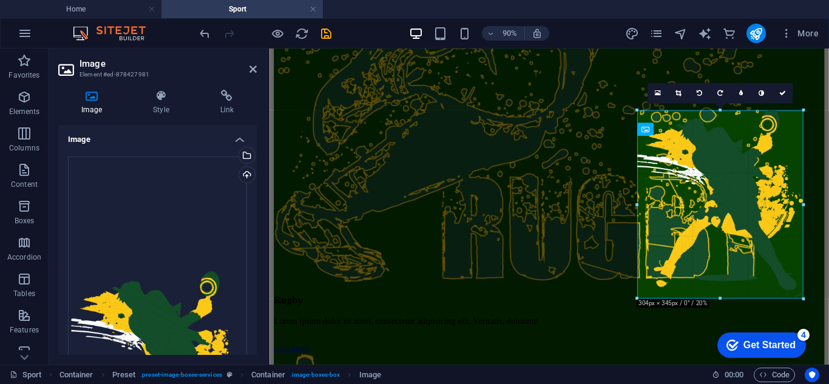
drag, startPoint x: 715, startPoint y: 216, endPoint x: 502, endPoint y: 288, distance: 224.6
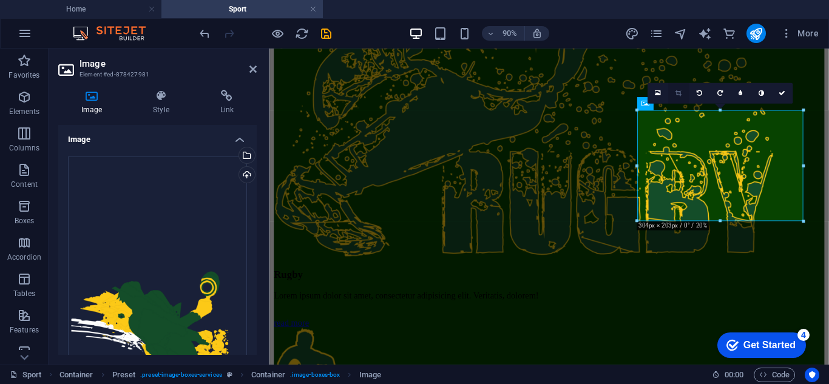
click at [678, 89] on link at bounding box center [678, 93] width 21 height 21
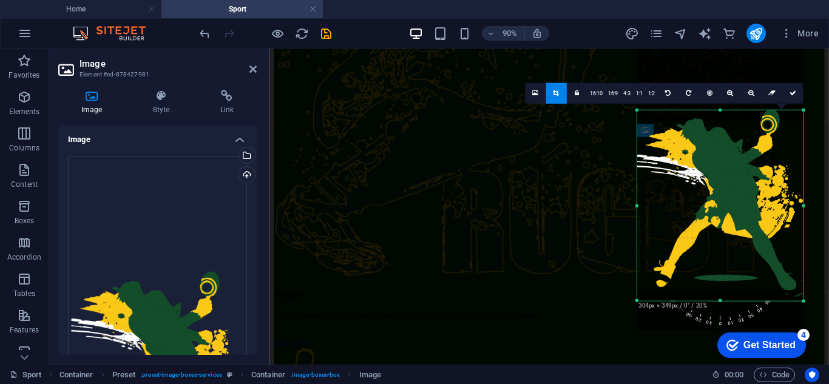
scroll to position [1316, 0]
drag, startPoint x: 1430, startPoint y: 549, endPoint x: 743, endPoint y: 333, distance: 720.4
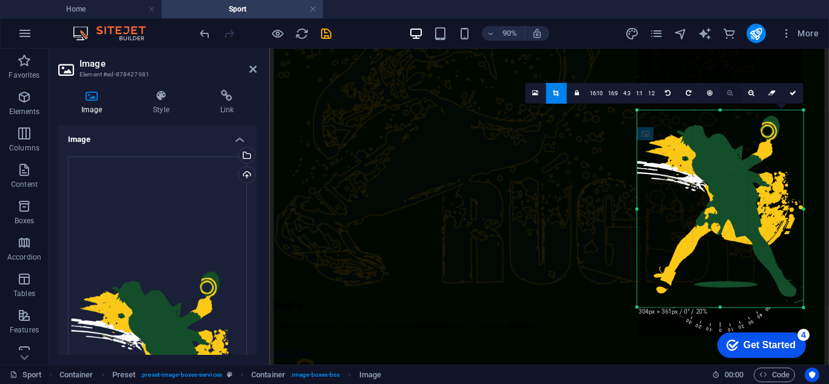
drag, startPoint x: 719, startPoint y: 110, endPoint x: 720, endPoint y: 103, distance: 7.3
click at [720, 110] on div "180 170 160 150 140 130 120 110 100 90 80 70 60 50 40 30 20 10 0 -10 -20 -30 -4…" at bounding box center [720, 208] width 166 height 197
click at [790, 93] on icon at bounding box center [792, 93] width 7 height 7
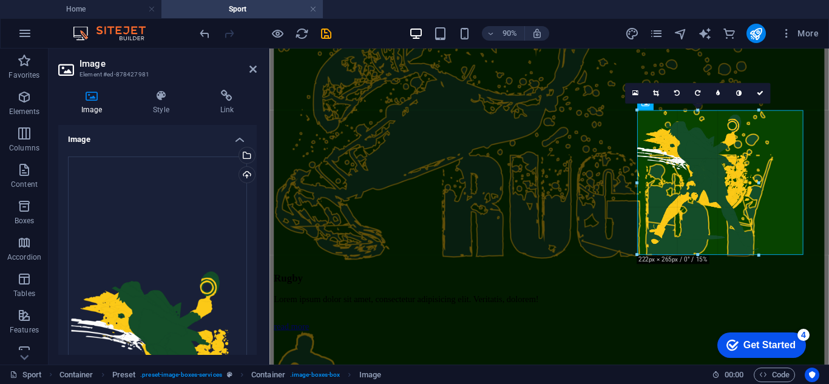
scroll to position [1344, 0]
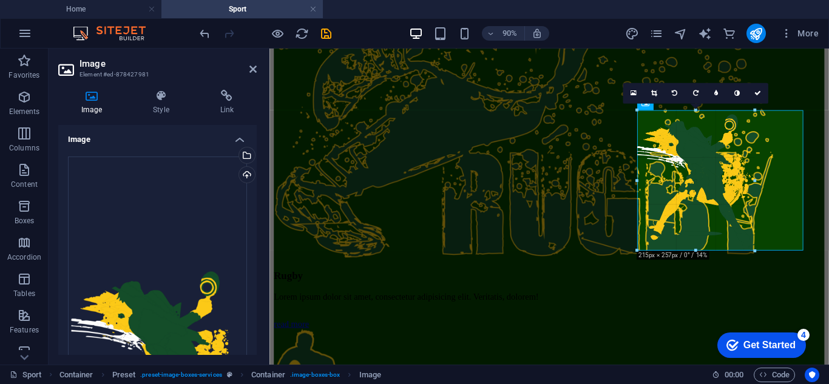
drag, startPoint x: 407, startPoint y: 291, endPoint x: 695, endPoint y: 234, distance: 293.3
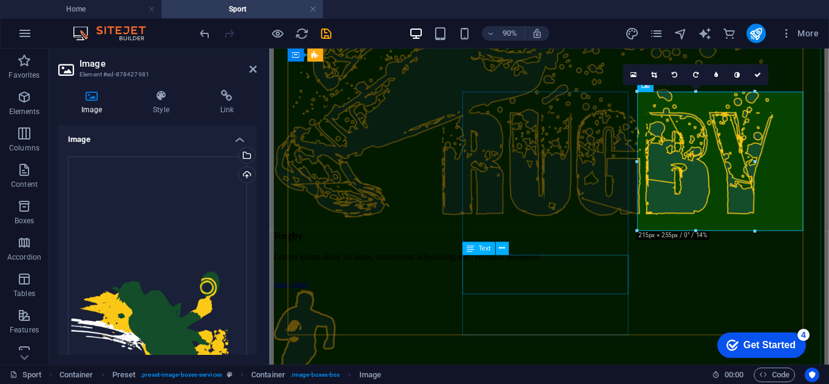
scroll to position [1466, 0]
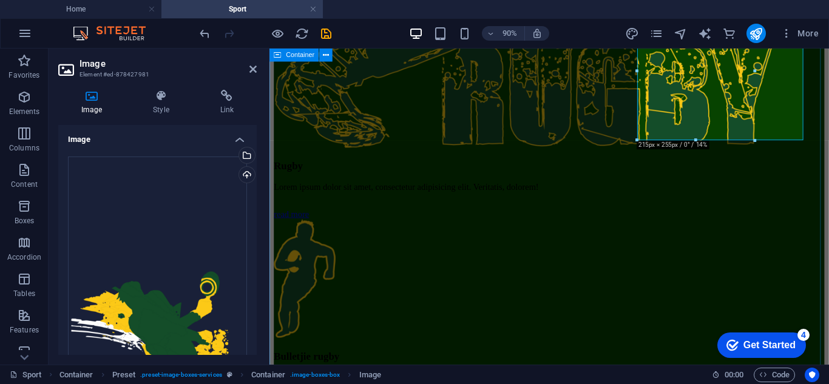
click at [704, 308] on div "Athletics Lorem ipsum dolor sit amet, consectetur adipisicing elit. Veritatis, …" at bounding box center [580, 137] width 612 height 2428
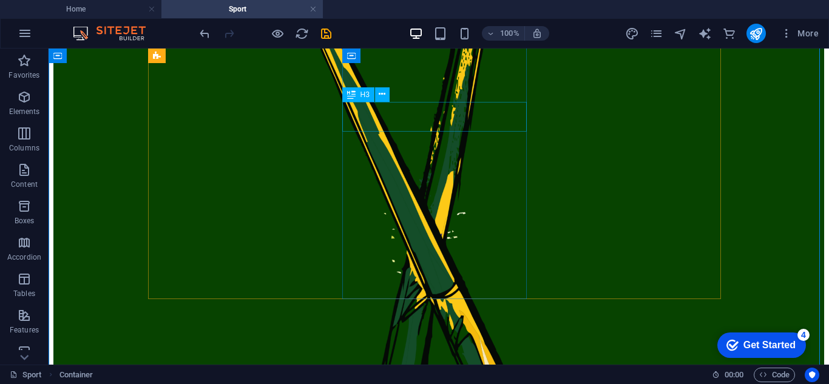
scroll to position [2125, 0]
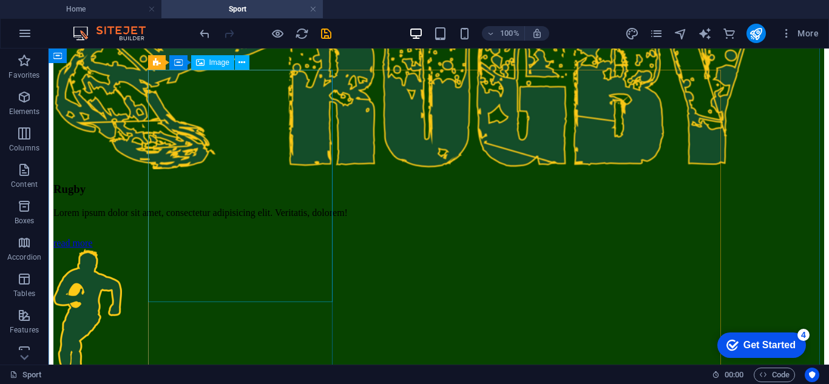
scroll to position [1700, 0]
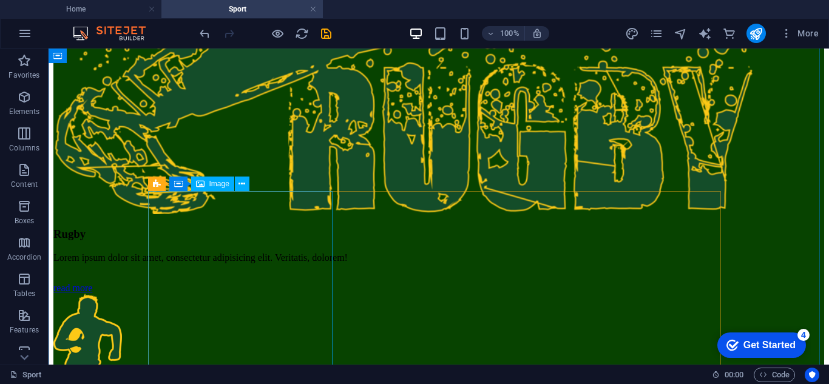
select select "%"
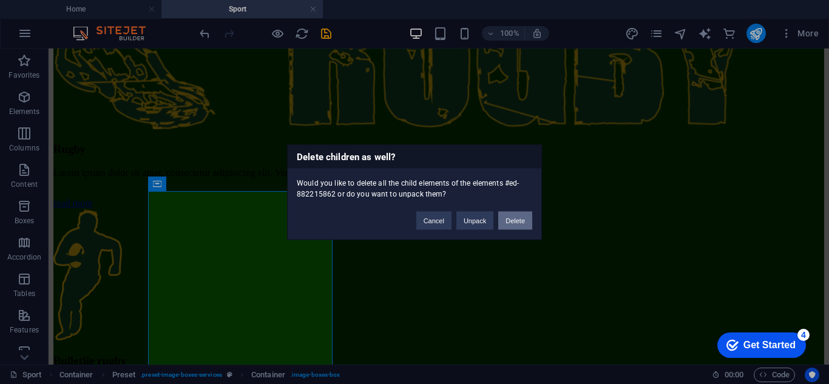
click at [506, 218] on button "Delete" at bounding box center [515, 220] width 34 height 18
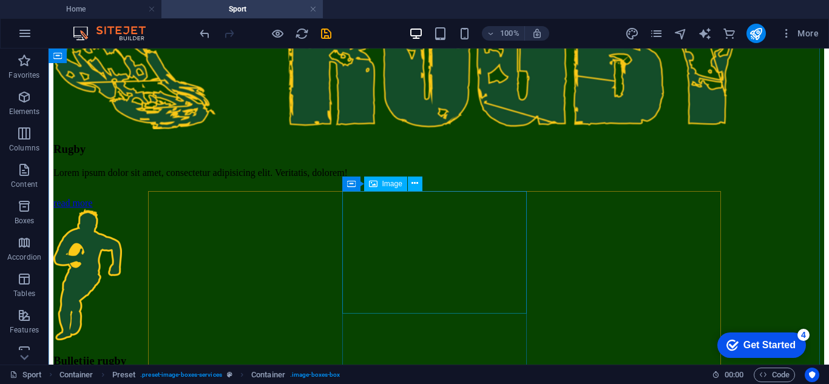
scroll to position [1637, 0]
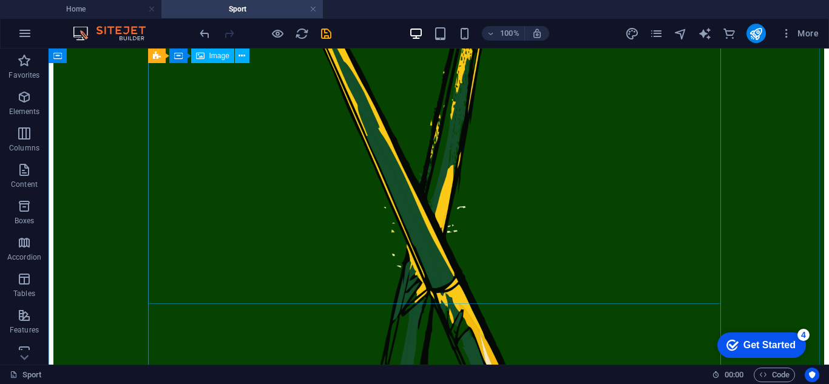
scroll to position [2153, 0]
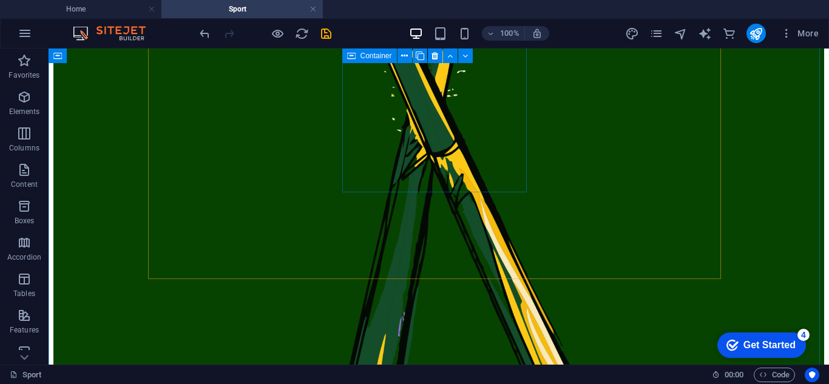
scroll to position [2298, 0]
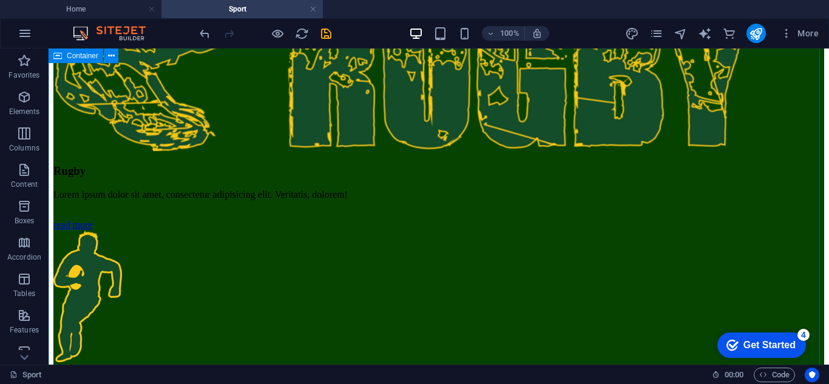
scroll to position [2067, 0]
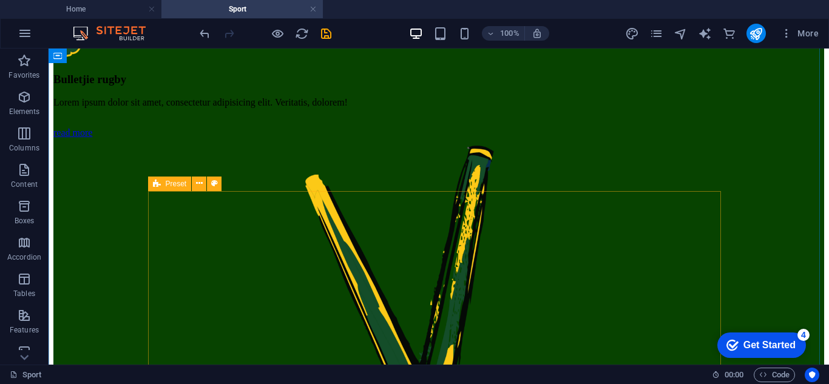
click at [153, 184] on icon at bounding box center [157, 184] width 8 height 15
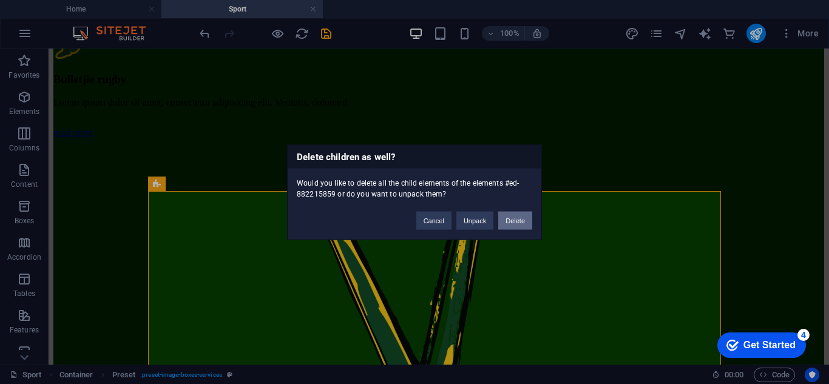
drag, startPoint x: 509, startPoint y: 219, endPoint x: 460, endPoint y: 169, distance: 69.6
click at [509, 219] on button "Delete" at bounding box center [515, 220] width 34 height 18
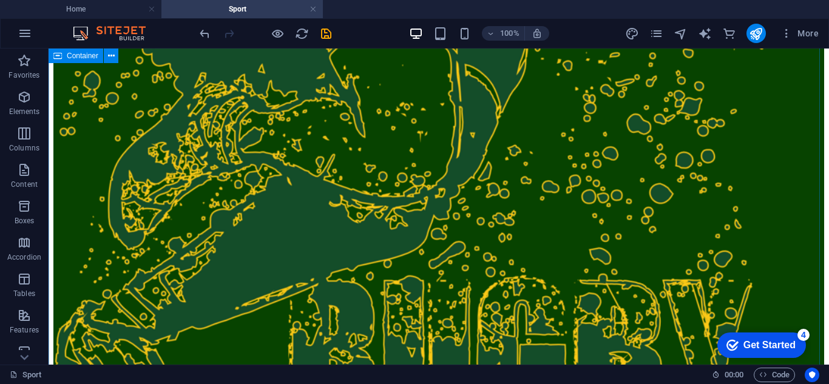
scroll to position [1581, 0]
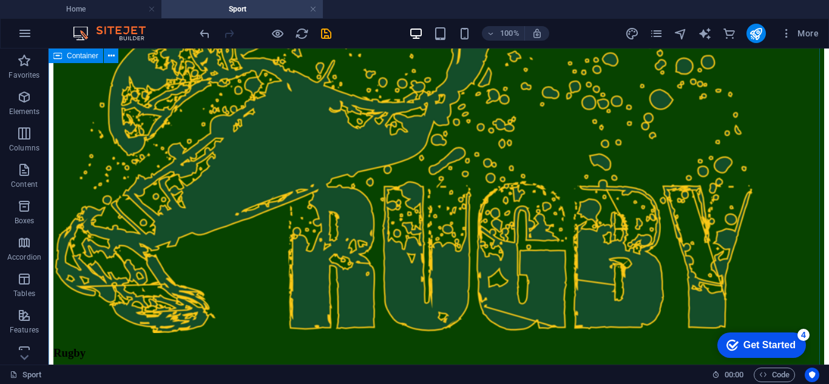
click at [367, 191] on div "Athletics Lorem ipsum dolor sit amet, consectetur adipisicing elit. Veritatis, …" at bounding box center [438, 11] width 771 height 2428
drag, startPoint x: 381, startPoint y: 134, endPoint x: 390, endPoint y: 106, distance: 29.8
click at [381, 131] on div "Athletics Lorem ipsum dolor sit amet, consectetur adipisicing elit. Veritatis, …" at bounding box center [438, 11] width 771 height 2428
click at [390, 98] on div "Athletics Lorem ipsum dolor sit amet, consectetur adipisicing elit. Veritatis, …" at bounding box center [438, 11] width 771 height 2428
click at [392, 199] on div "Athletics Lorem ipsum dolor sit amet, consectetur adipisicing elit. Veritatis, …" at bounding box center [438, 11] width 771 height 2428
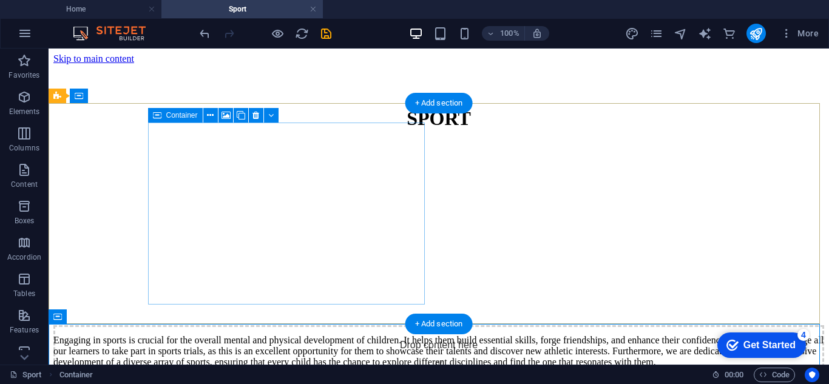
scroll to position [364, 0]
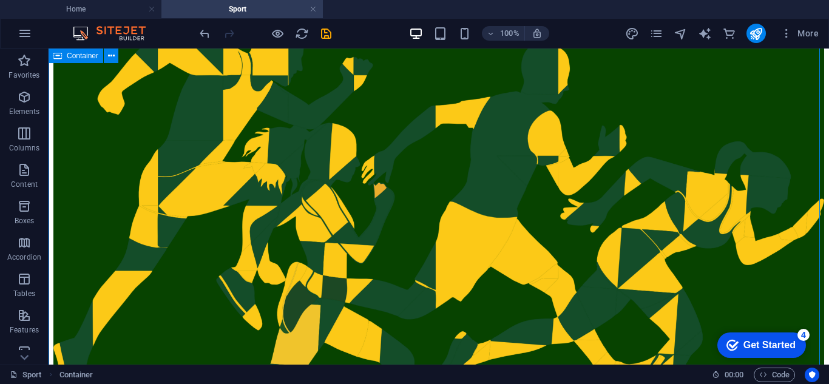
select select "px"
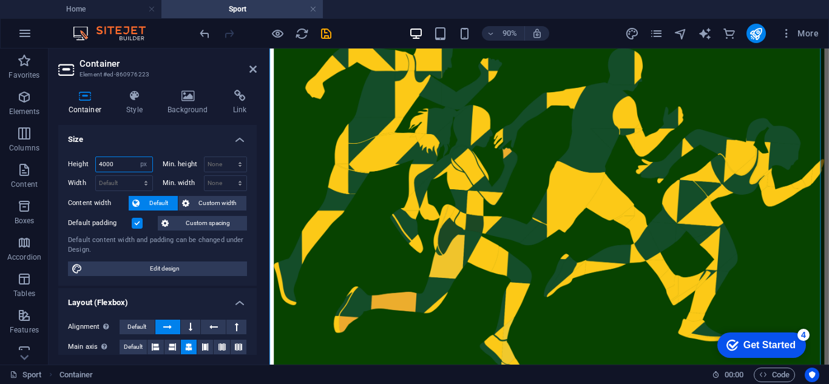
drag, startPoint x: 119, startPoint y: 161, endPoint x: 97, endPoint y: 169, distance: 23.8
click at [81, 163] on div "Height 4000 Default px rem % vh vw" at bounding box center [110, 165] width 85 height 16
type input "2000"
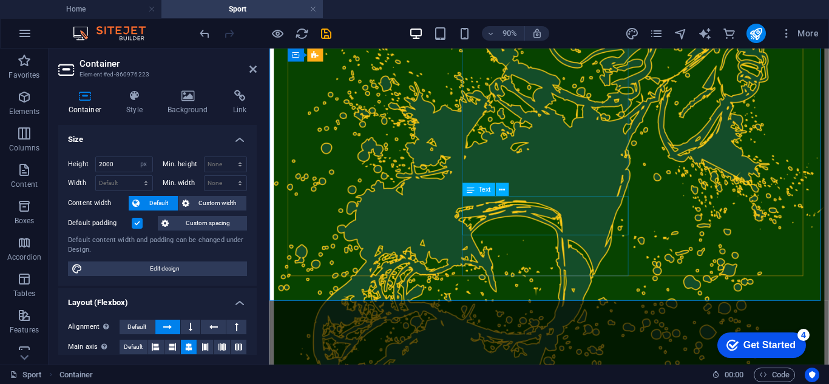
scroll to position [1214, 0]
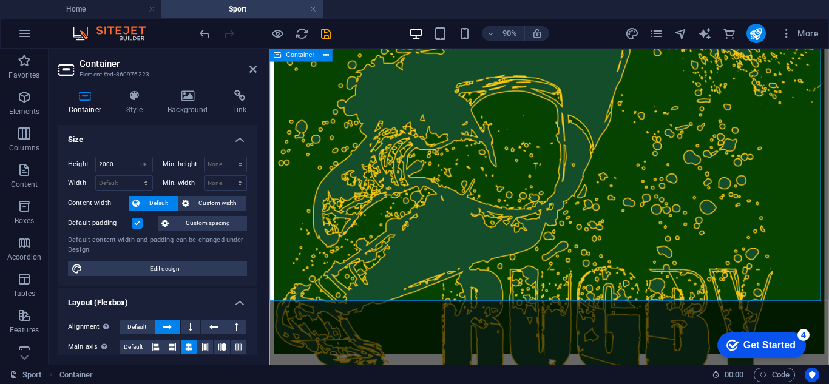
click at [327, 32] on icon "save" at bounding box center [326, 34] width 14 height 14
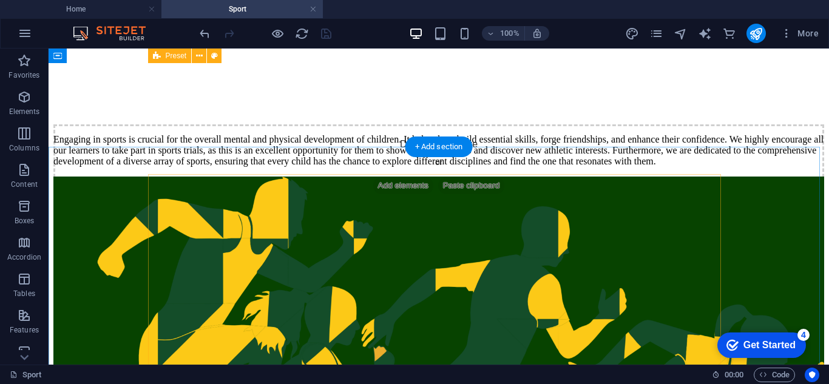
scroll to position [182, 0]
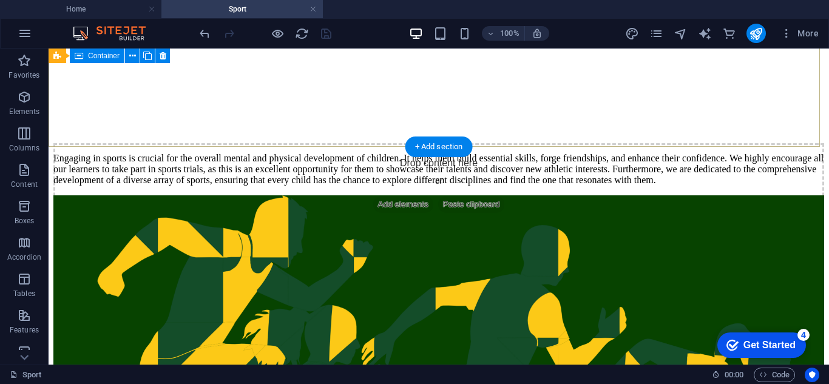
click at [594, 135] on div "Drop content here or Add elements Paste clipboard Engaging in sports is crucial…" at bounding box center [438, 73] width 771 height 225
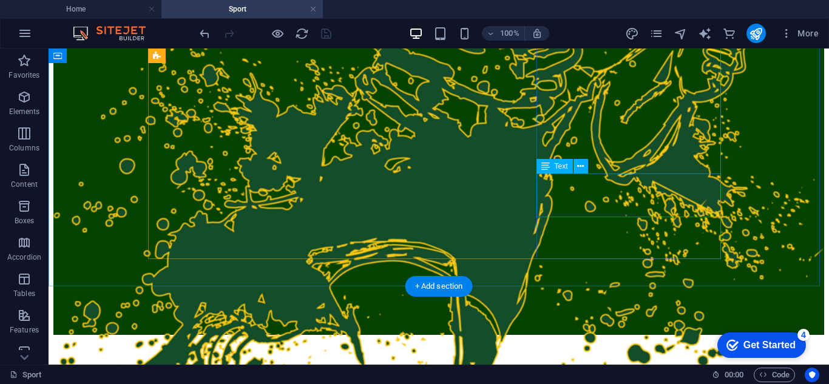
scroll to position [1336, 0]
